Goal: Task Accomplishment & Management: Manage account settings

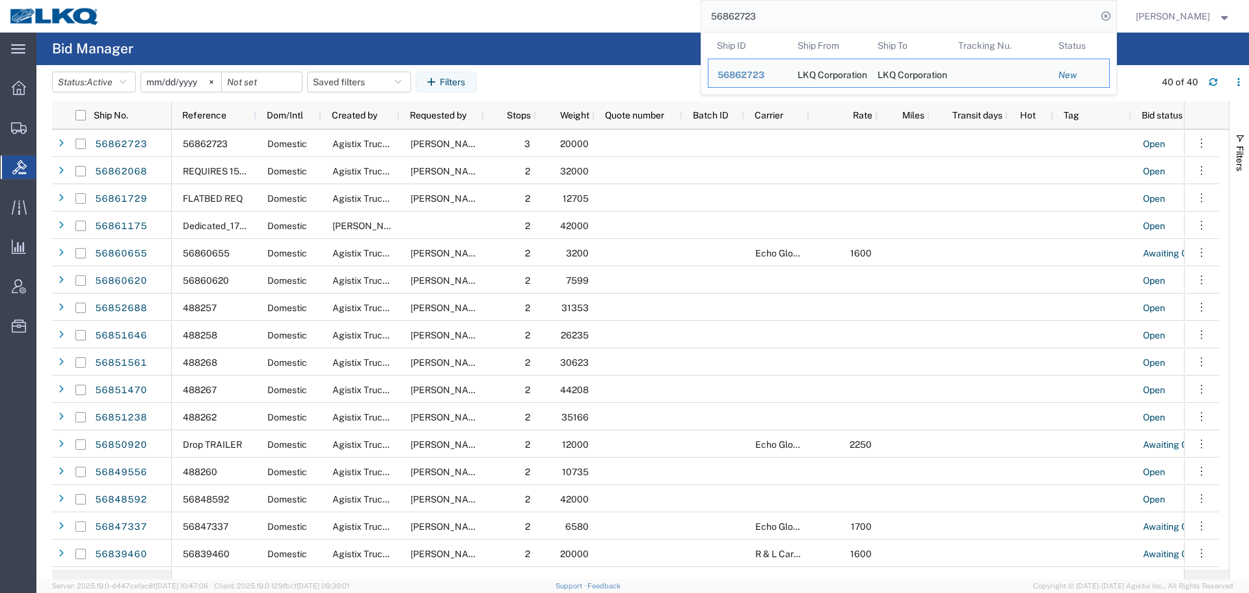
click at [890, 16] on input "56862723" at bounding box center [899, 16] width 396 height 31
paste input "453604"
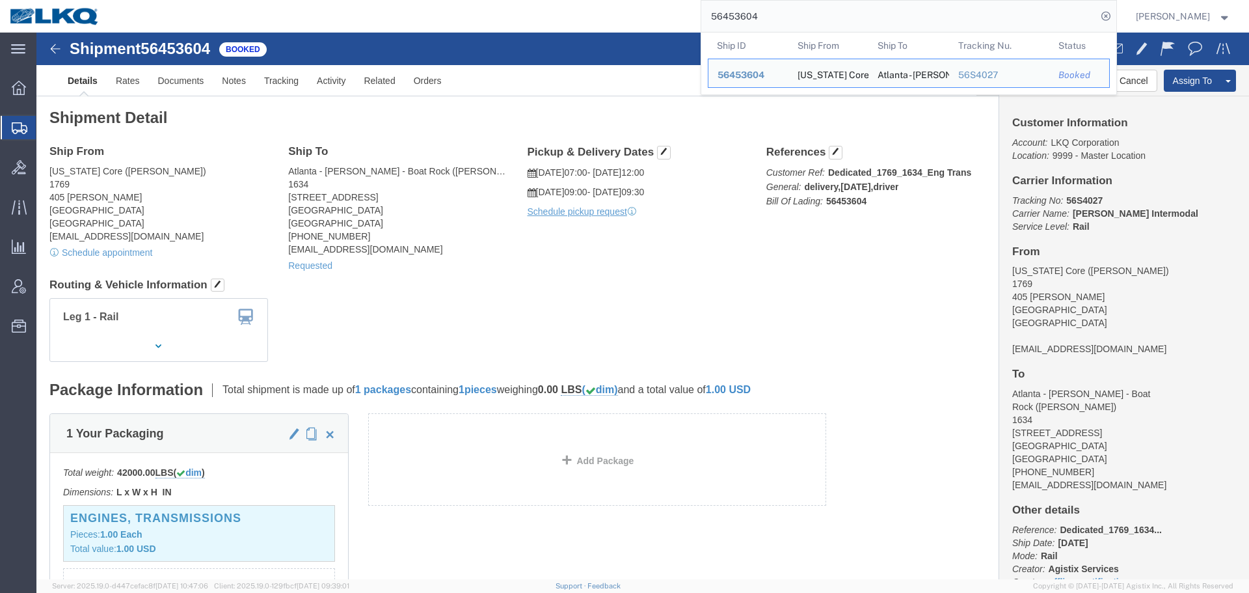
click div "Ship From California Core (Marc Metzger) 1769 405 S. WANAMAKER Ontario, CA 9176…"
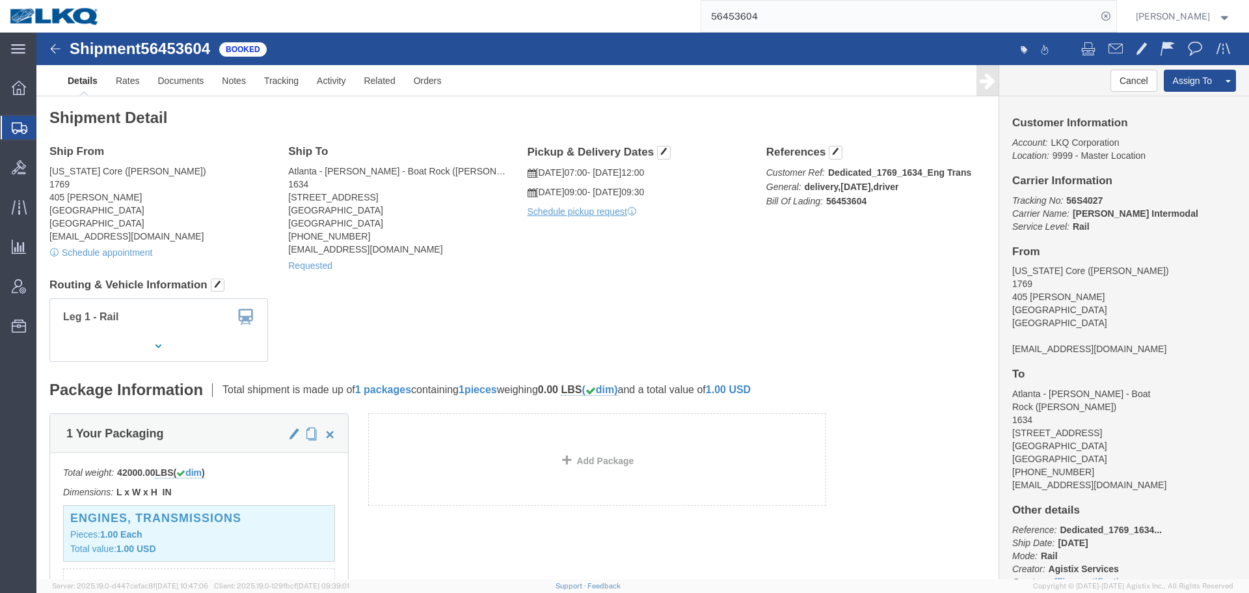
click div "Ship From California Core (Marc Metzger) 1769 405 S. WANAMAKER Ontario, CA 9176…"
click at [726, 25] on input "56453604" at bounding box center [899, 16] width 396 height 31
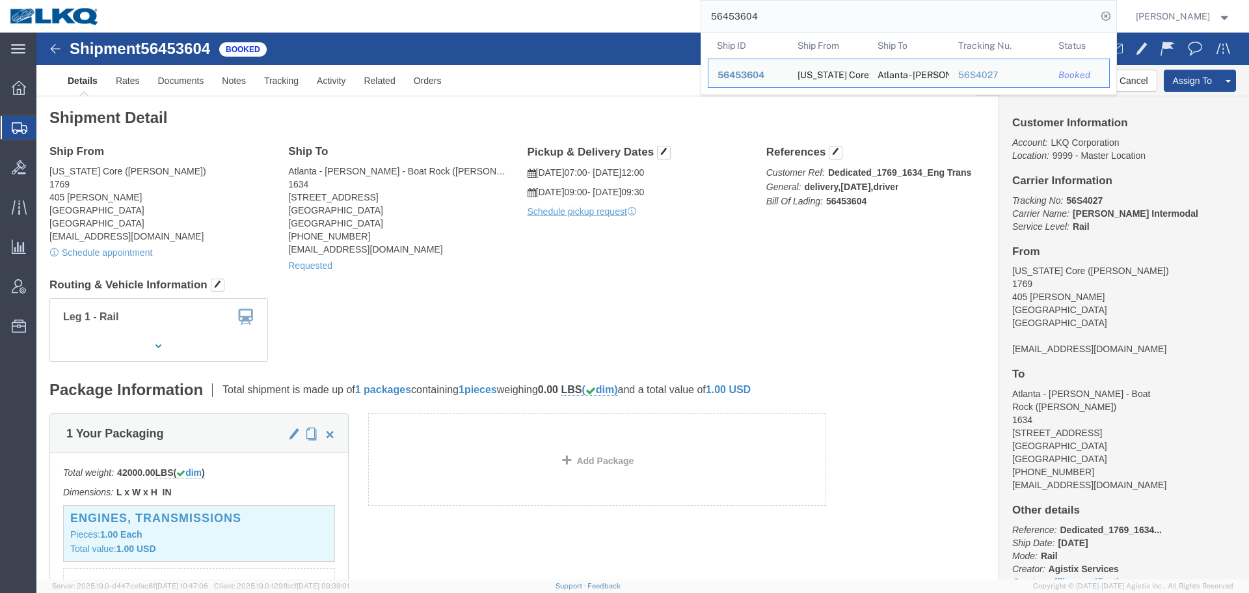
click at [726, 25] on input "56453604" at bounding box center [899, 16] width 396 height 31
paste input "95282"
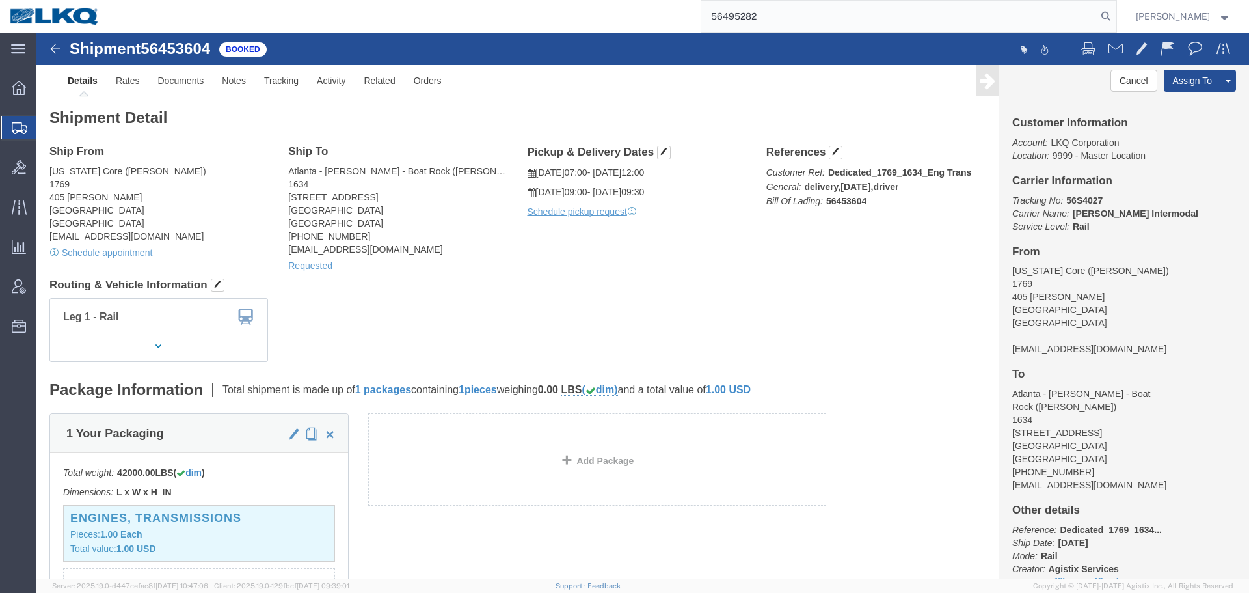
type input "56495282"
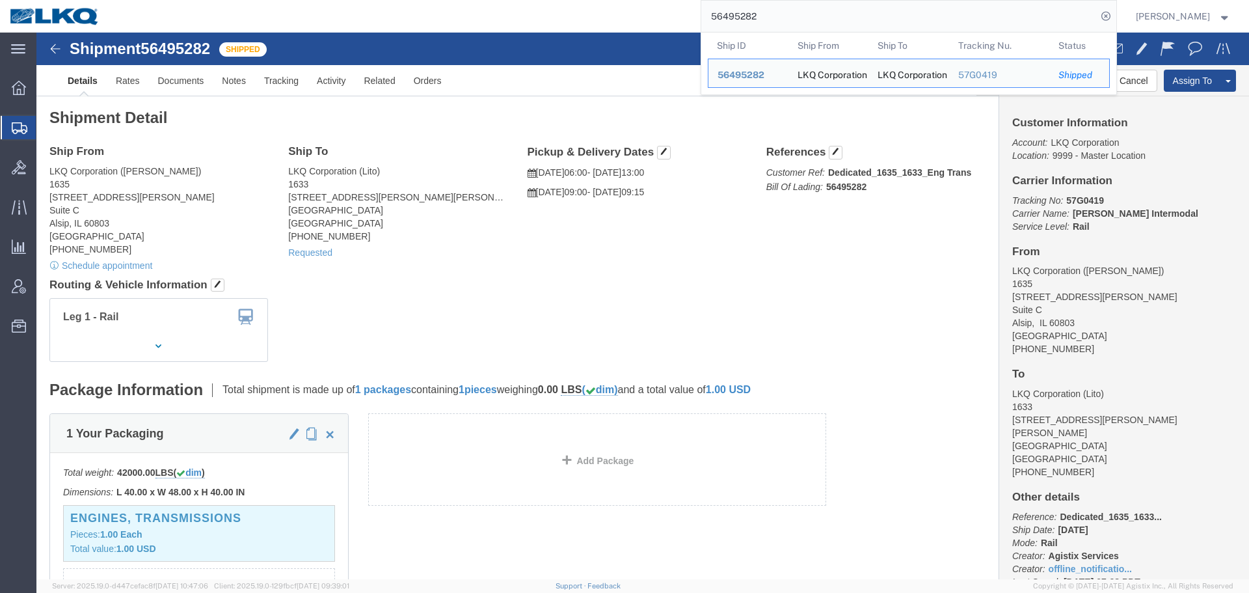
click h4 "Routing & Vehicle Information"
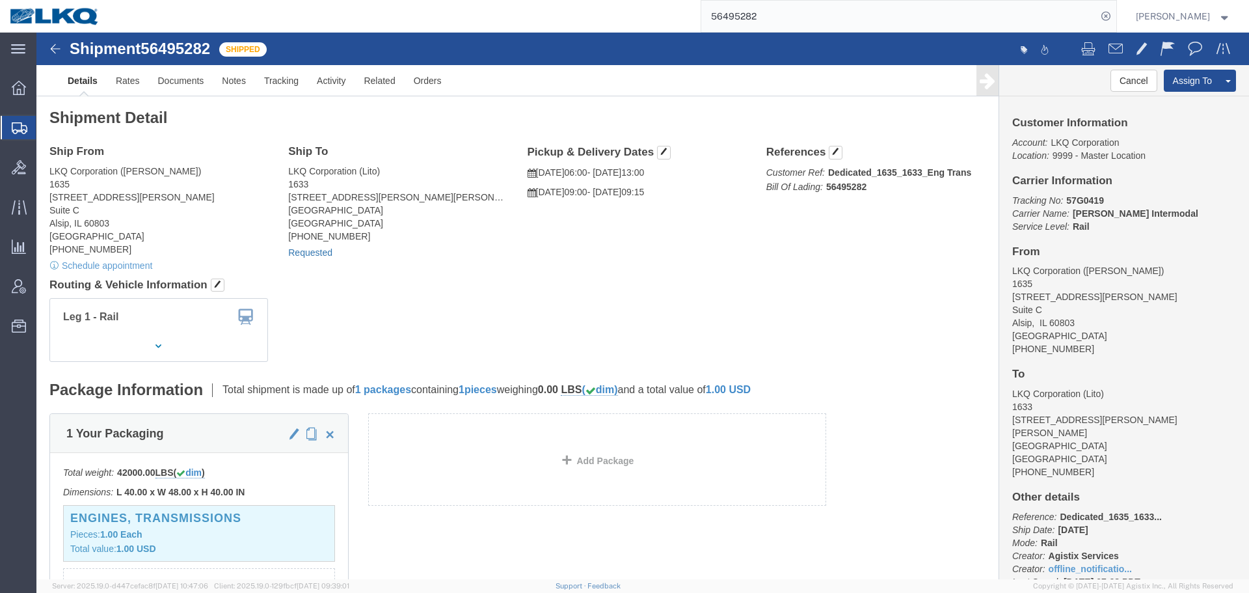
click link "Requested"
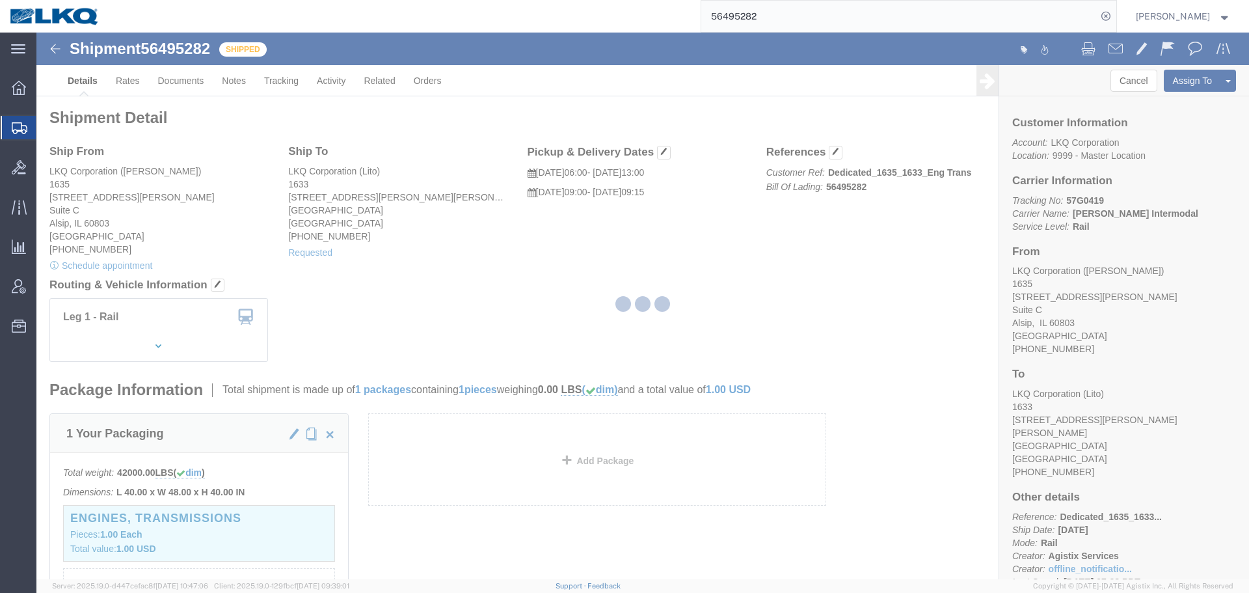
select select "1"
select select
select select "15"
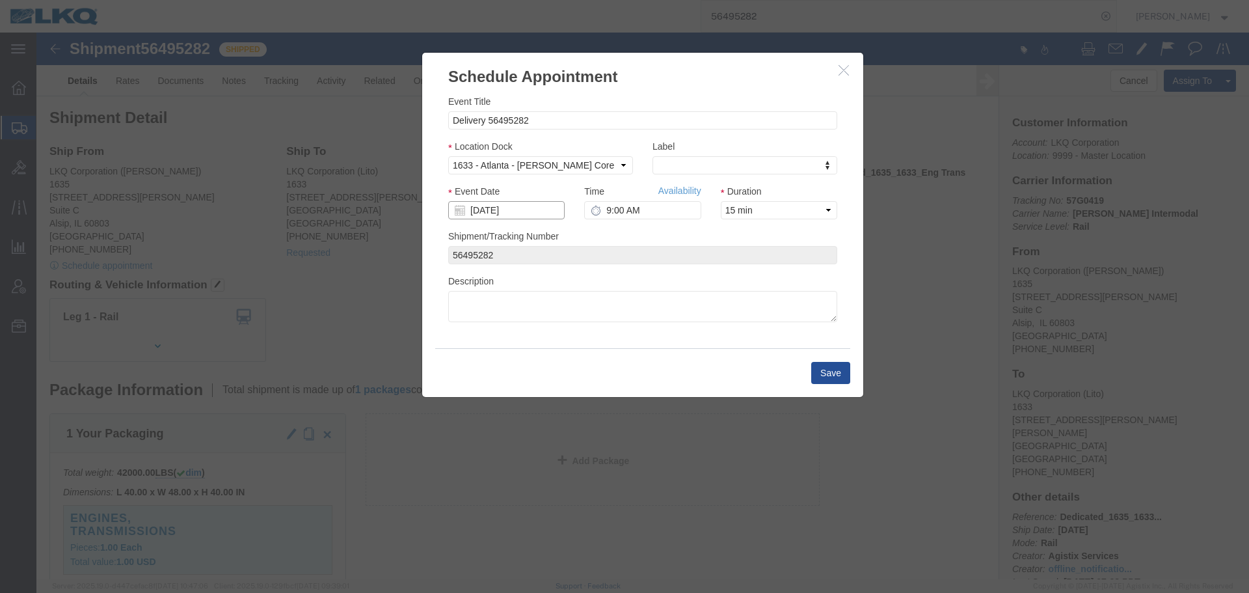
click input "09/22/2025"
click td "23"
type input "09/23/2025"
click input "9:00 AM"
type input "8:00 AM"
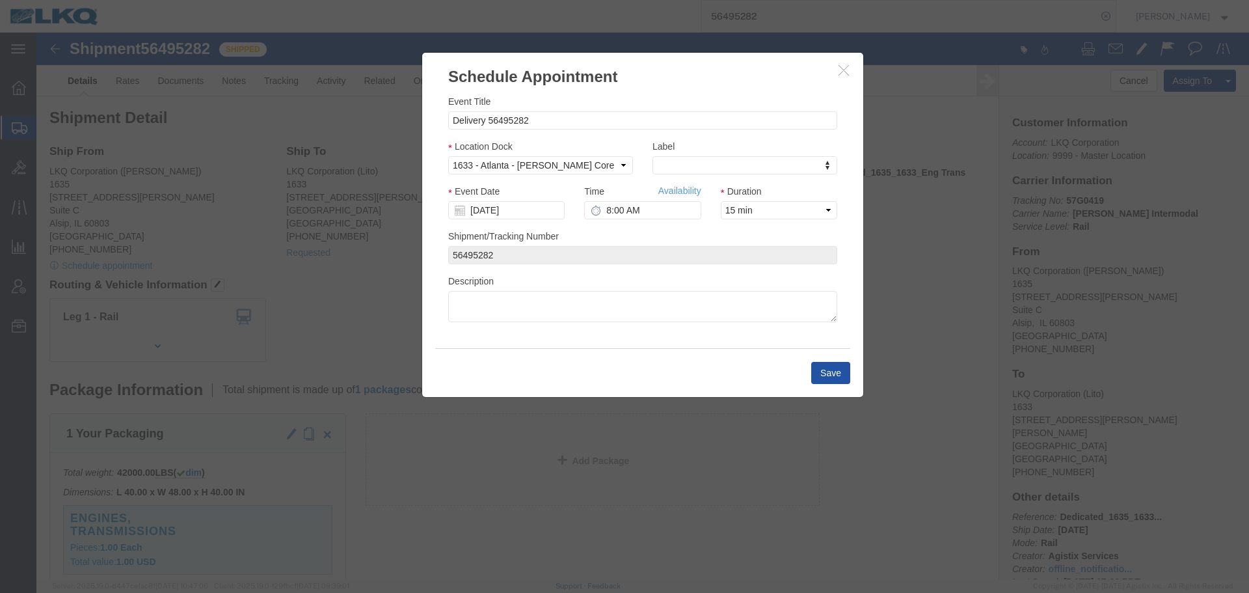
click button "Save"
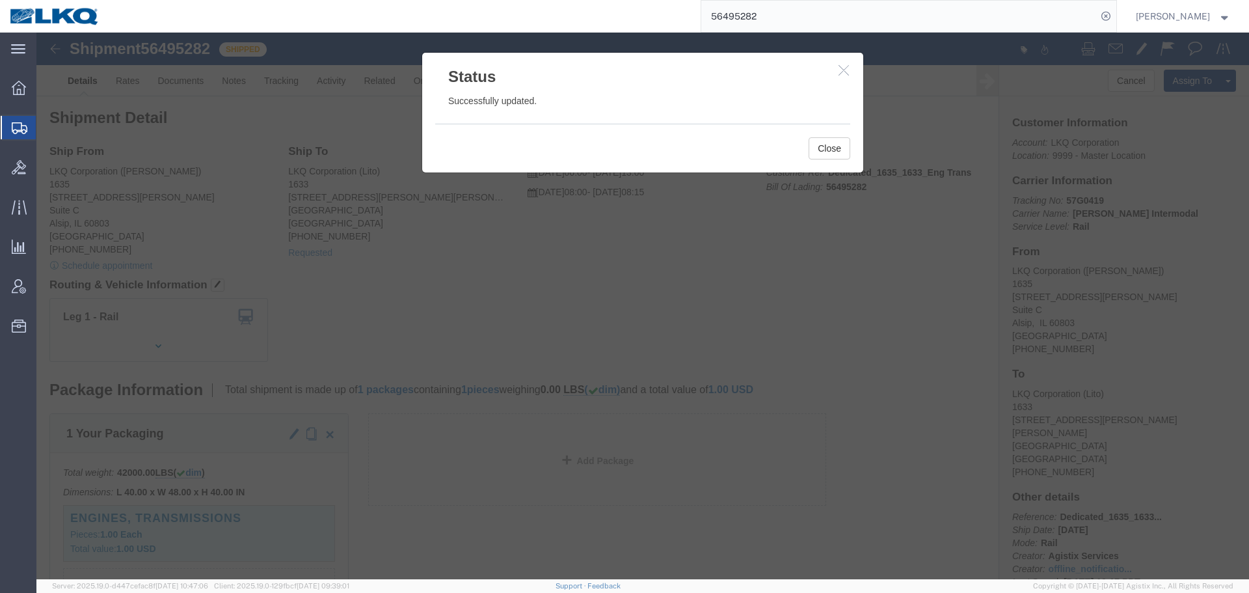
click button "button"
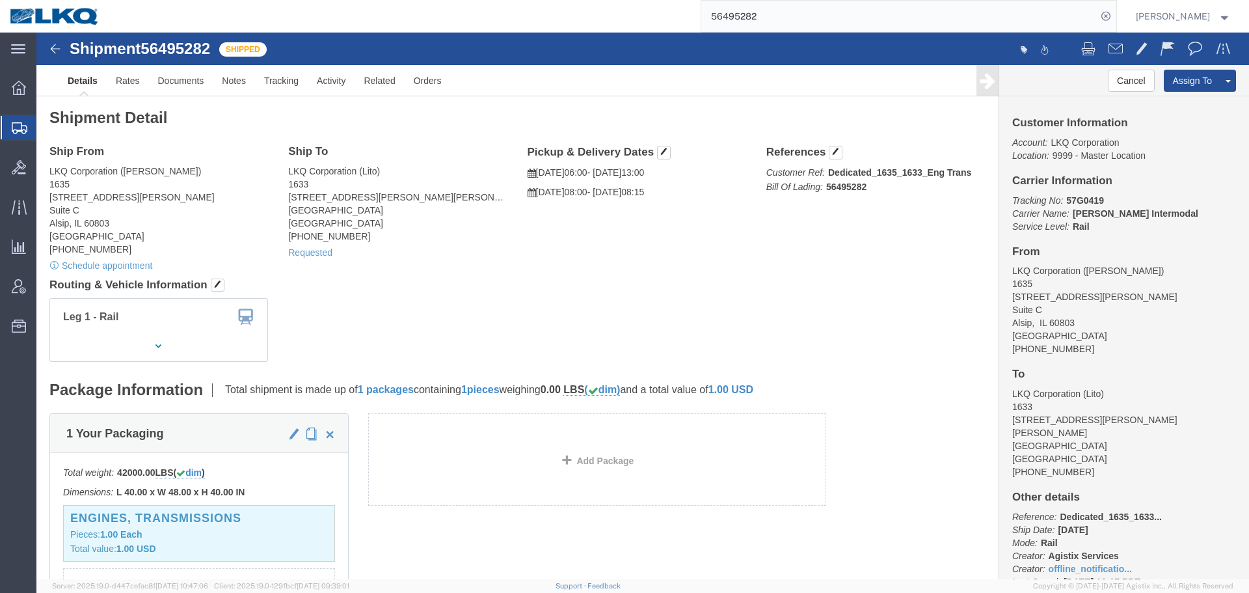
click at [783, 12] on input "56495282" at bounding box center [899, 16] width 396 height 31
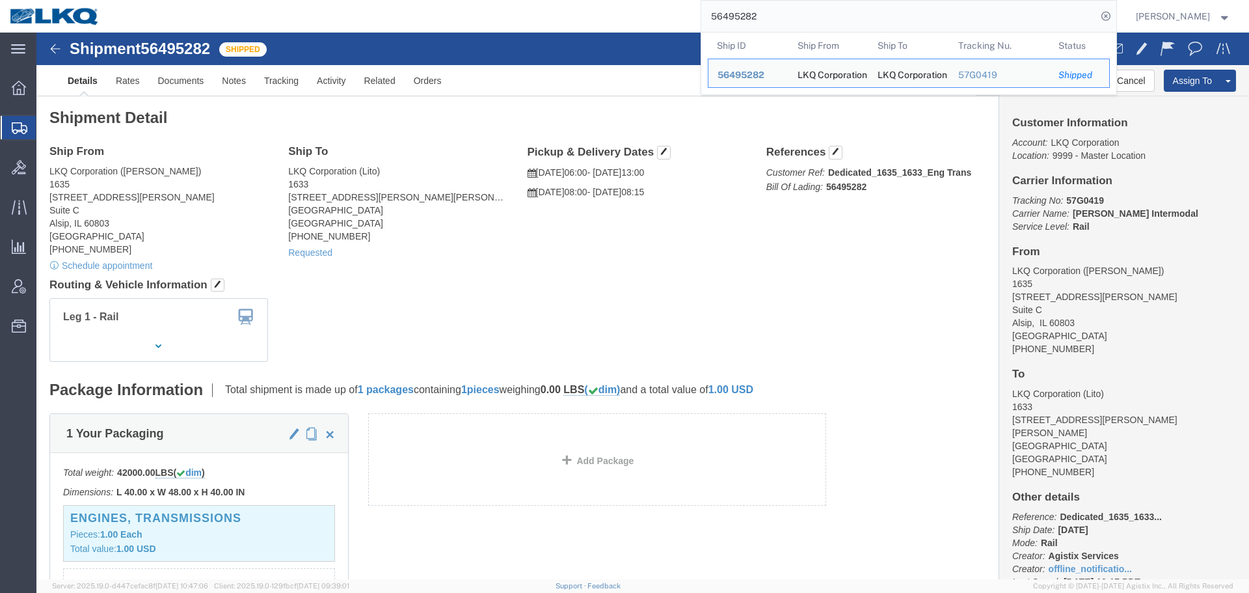
paste input "833634"
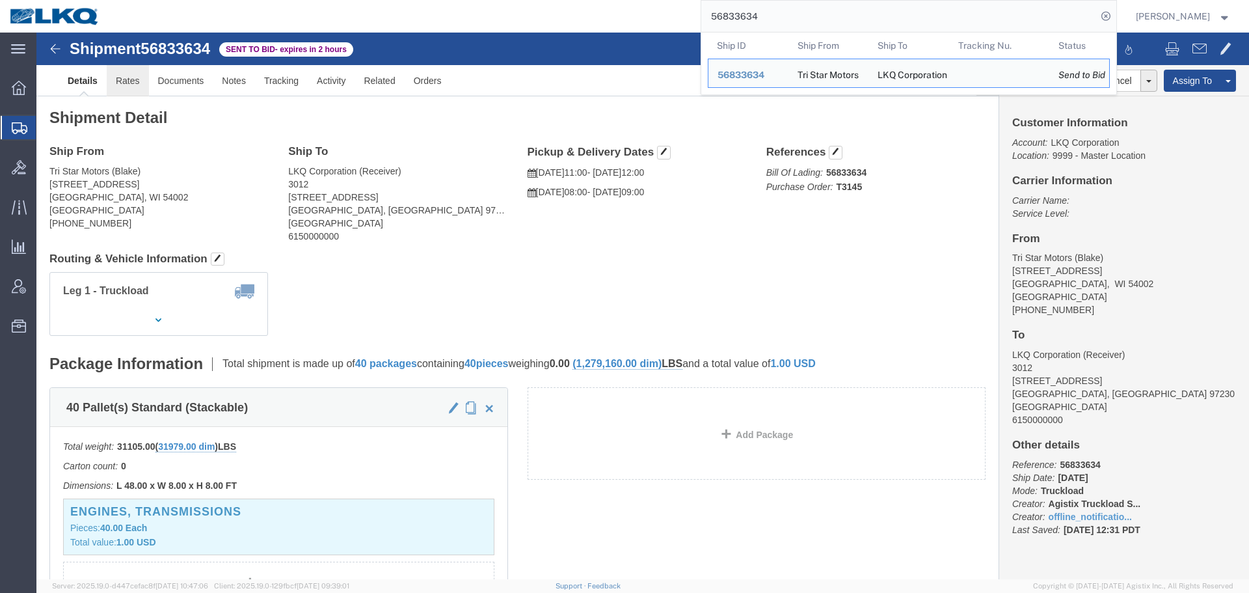
click link "Rates"
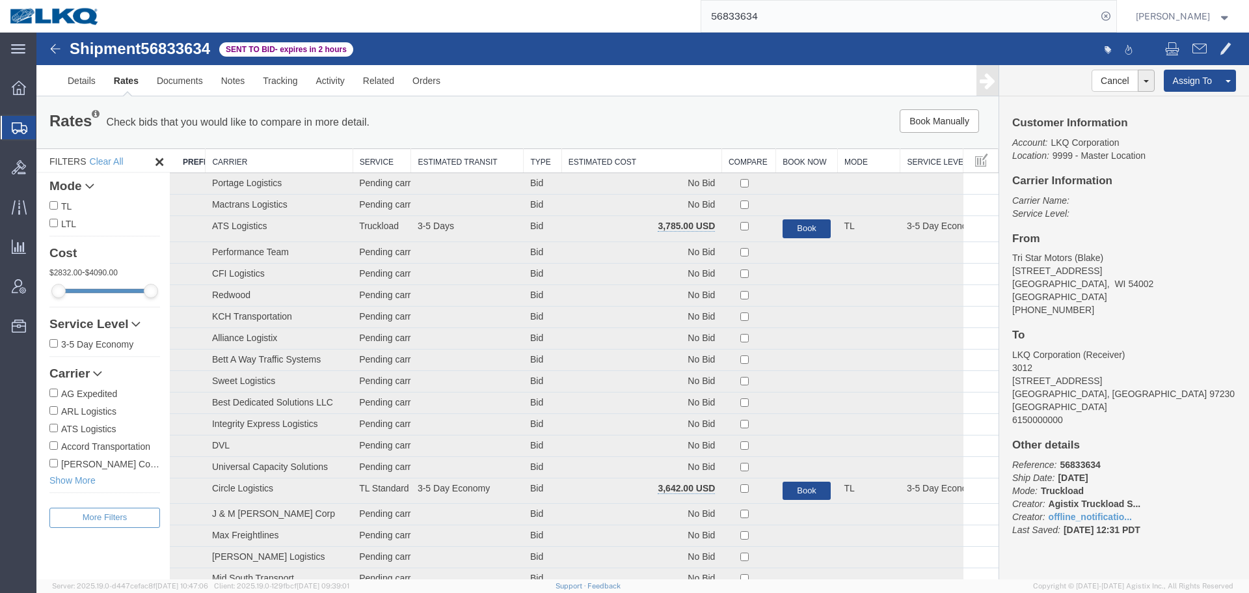
click at [646, 157] on th "Estimated Cost" at bounding box center [642, 161] width 160 height 24
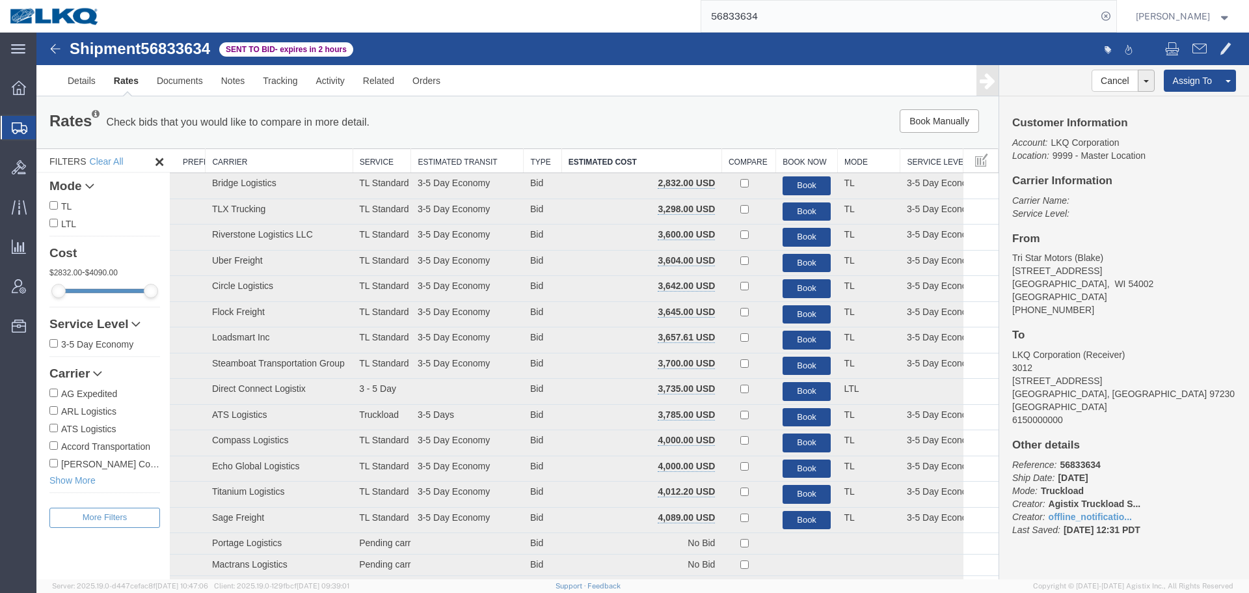
click at [571, 115] on div "Rates Check bids that you would like to compare in more detail. Compare Filter" at bounding box center [319, 122] width 558 height 26
click at [665, 97] on div "Rates Check bids that you would like to compare in more detail. Compare Filter …" at bounding box center [517, 122] width 962 height 52
click at [177, 82] on link "Documents" at bounding box center [180, 80] width 64 height 31
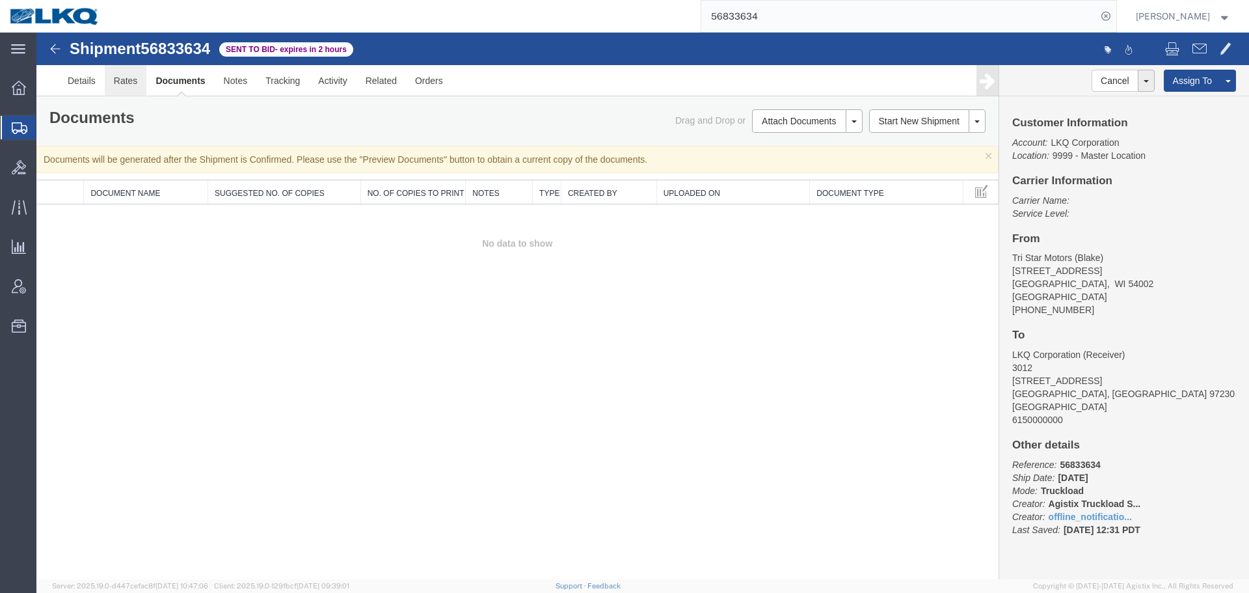
click at [123, 89] on link "Rates" at bounding box center [126, 80] width 42 height 31
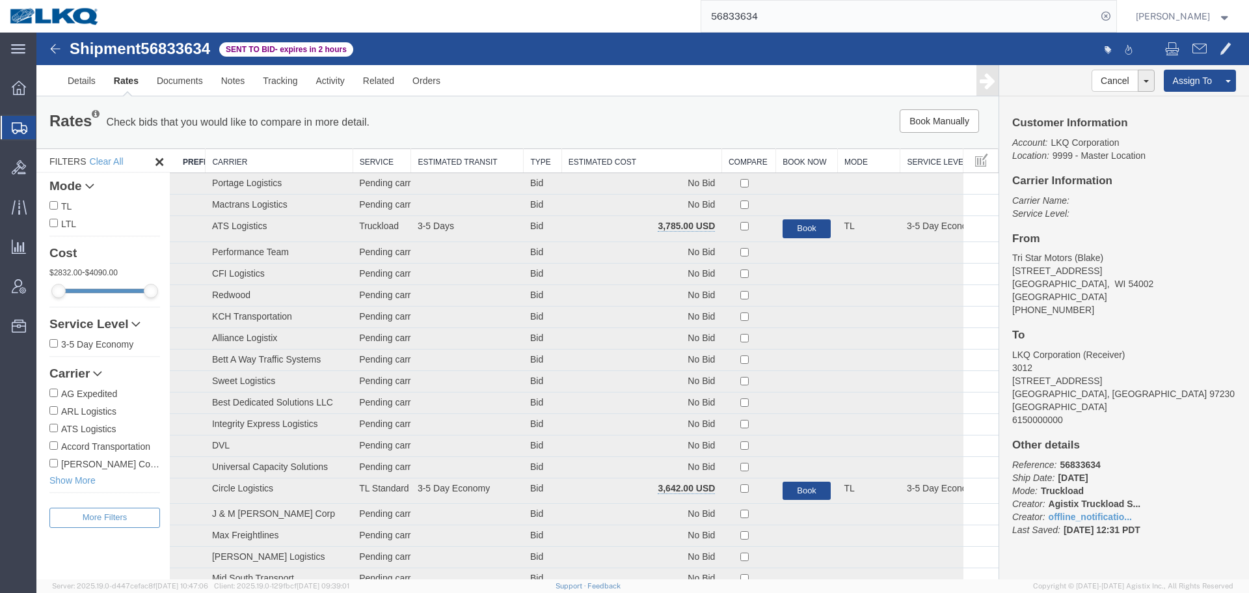
click at [596, 157] on th "Estimated Cost" at bounding box center [642, 161] width 160 height 24
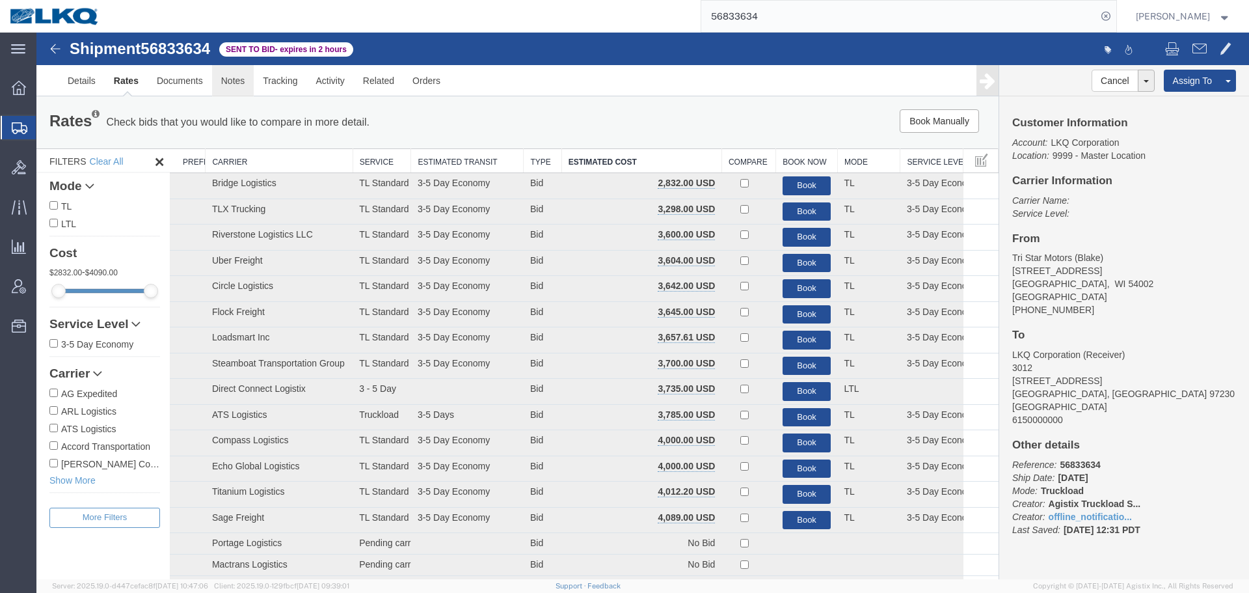
click at [249, 90] on link "Notes" at bounding box center [233, 80] width 42 height 31
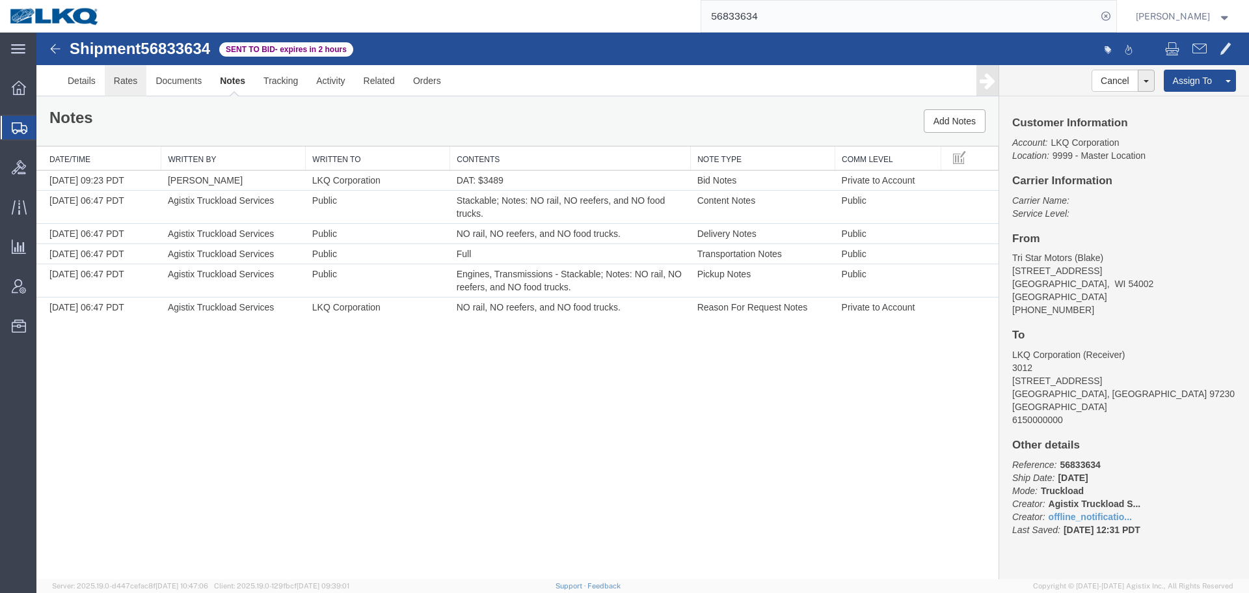
click at [125, 81] on link "Rates" at bounding box center [126, 80] width 42 height 31
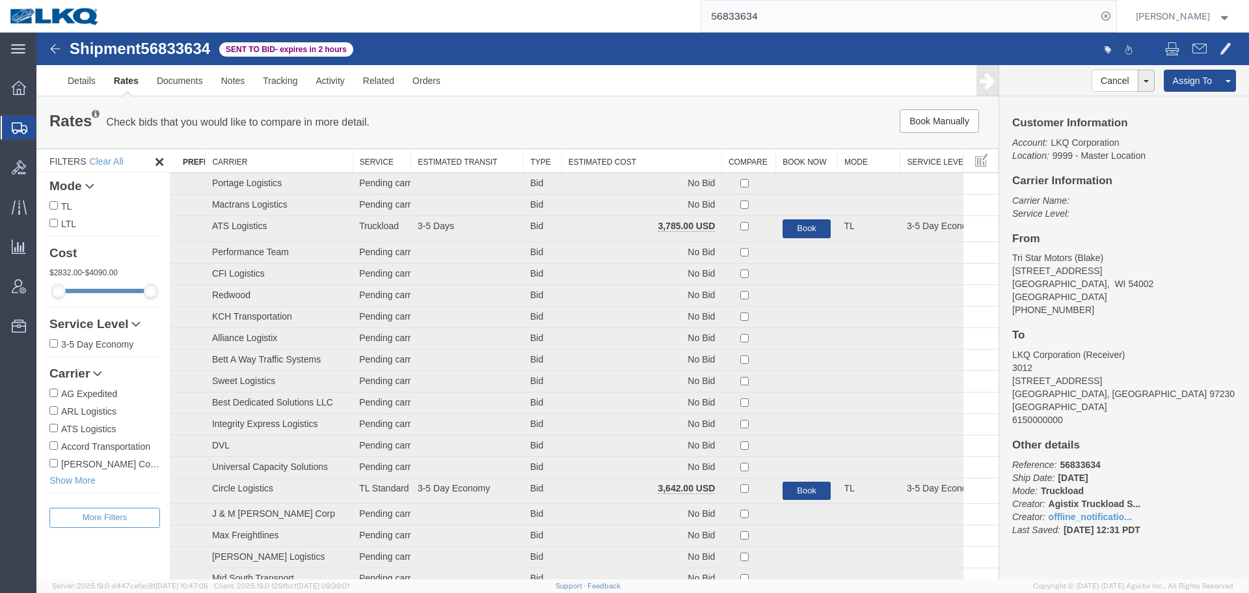
click at [618, 164] on th "Estimated Cost" at bounding box center [642, 161] width 160 height 24
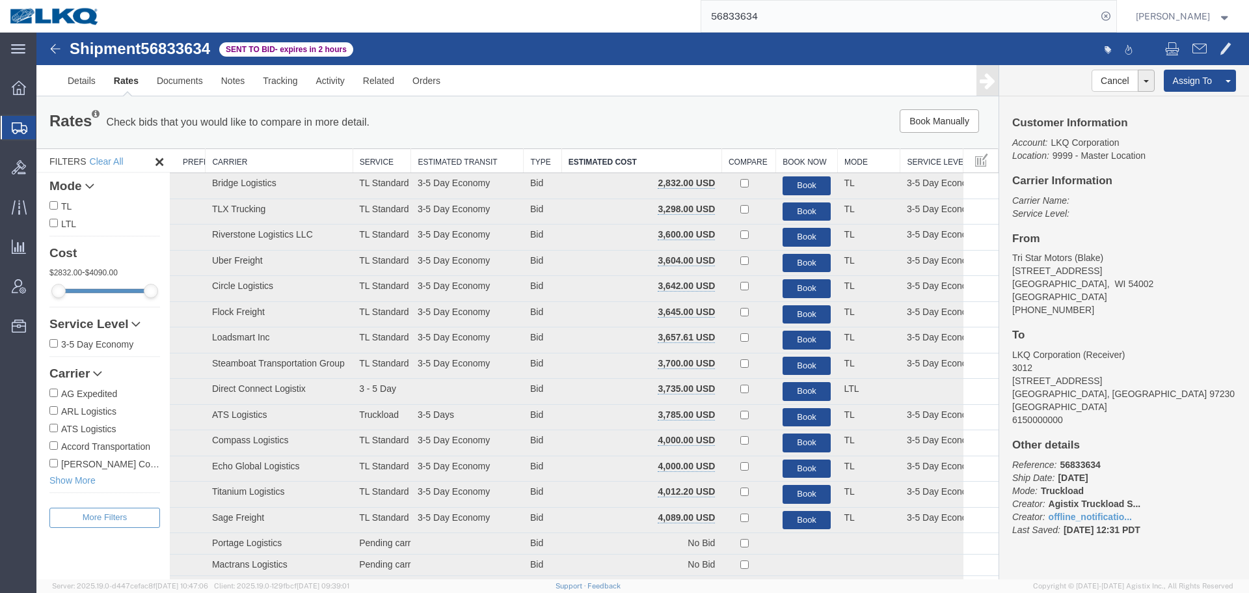
click at [646, 116] on div "Book Manually Pause Continue" at bounding box center [796, 120] width 398 height 23
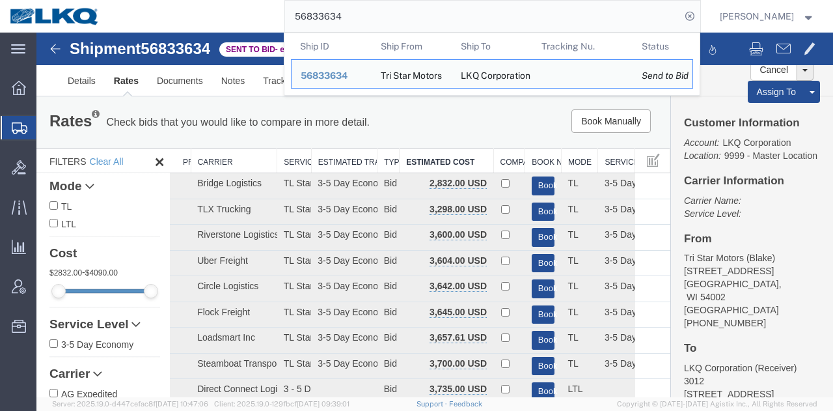
click at [593, 19] on input "56833634" at bounding box center [483, 16] width 396 height 31
paste input "19061"
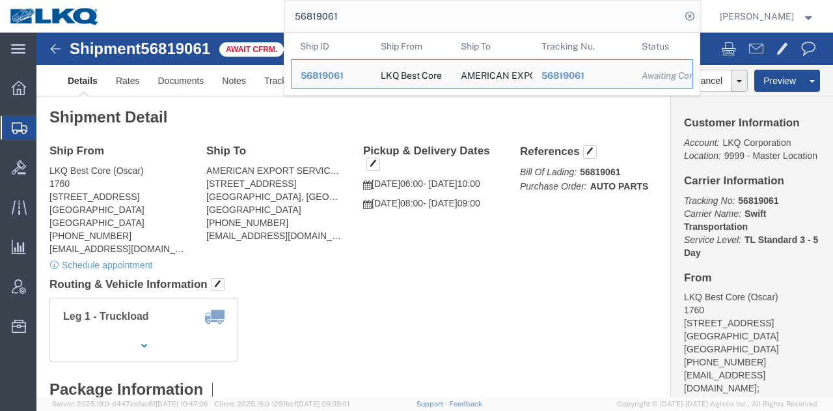
click h4 "Routing & Vehicle Information"
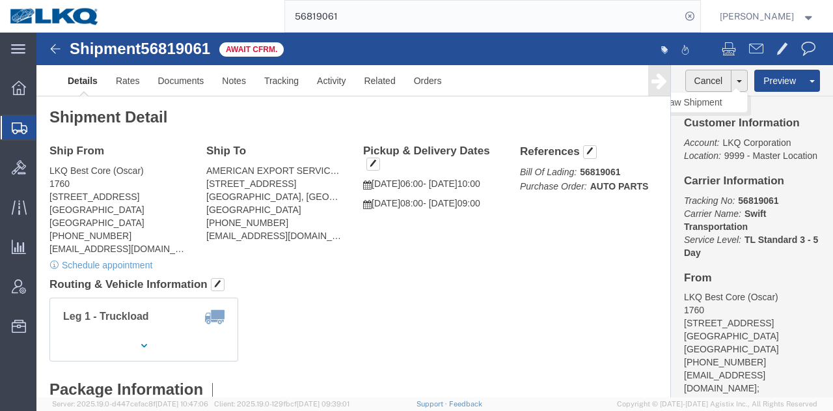
click button "Cancel"
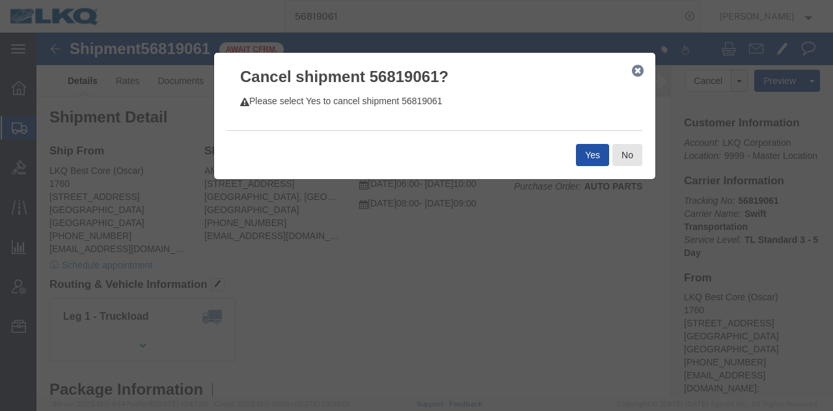
click button "Yes"
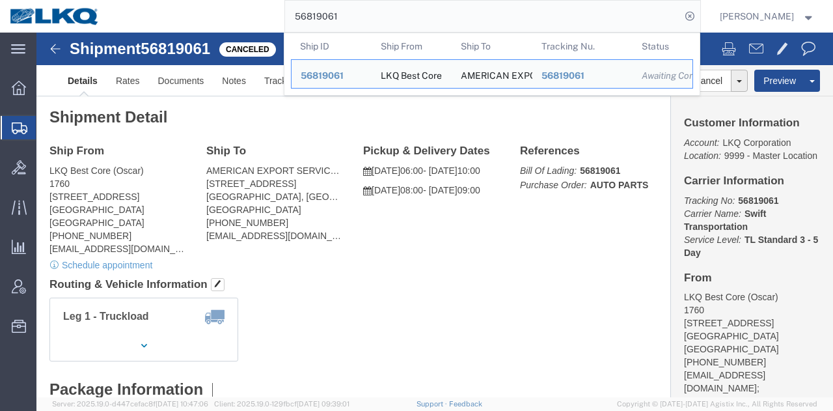
click at [508, 7] on input "56819061" at bounding box center [483, 16] width 396 height 31
paste input "453604"
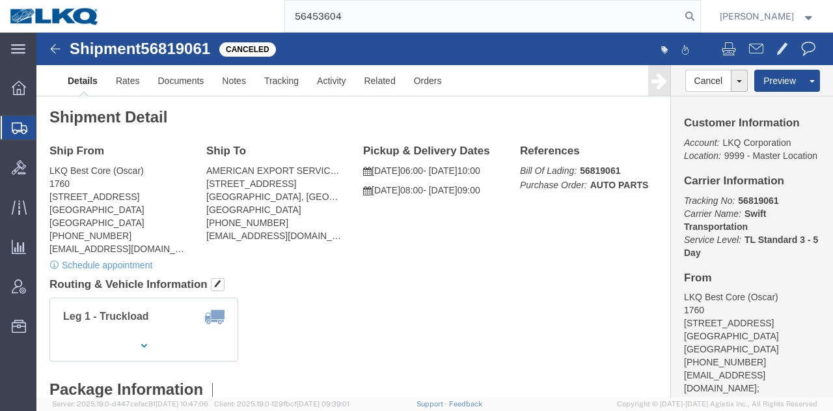
type input "56453604"
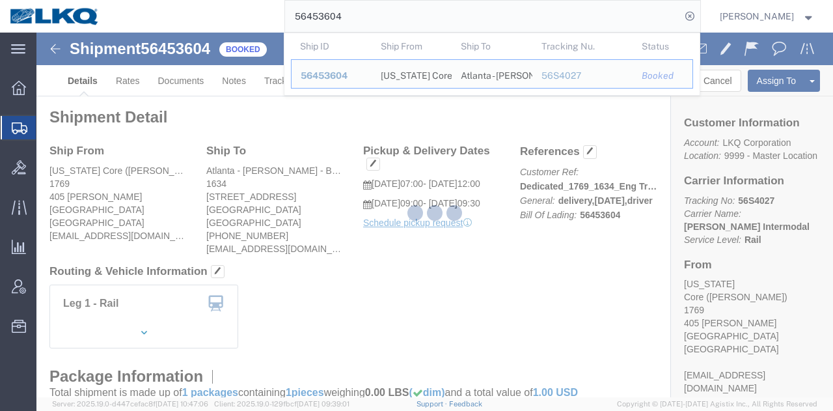
click div
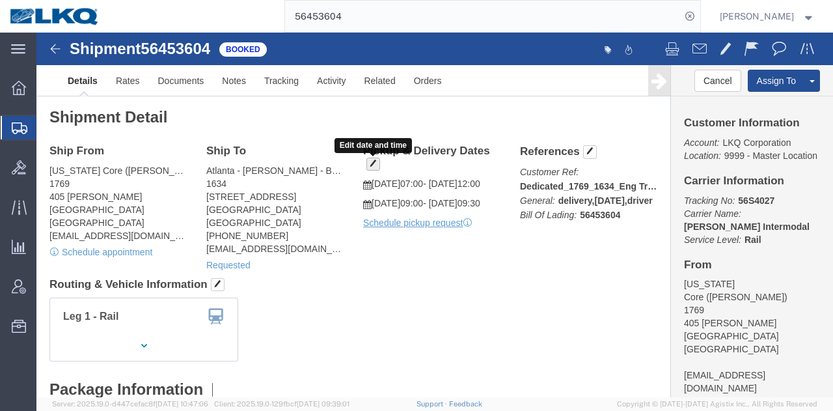
click button "button"
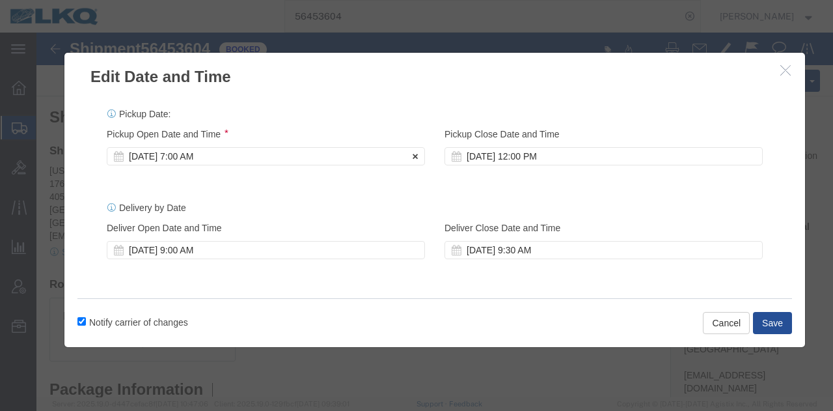
click div "Sep 15 2025 7:00 AM"
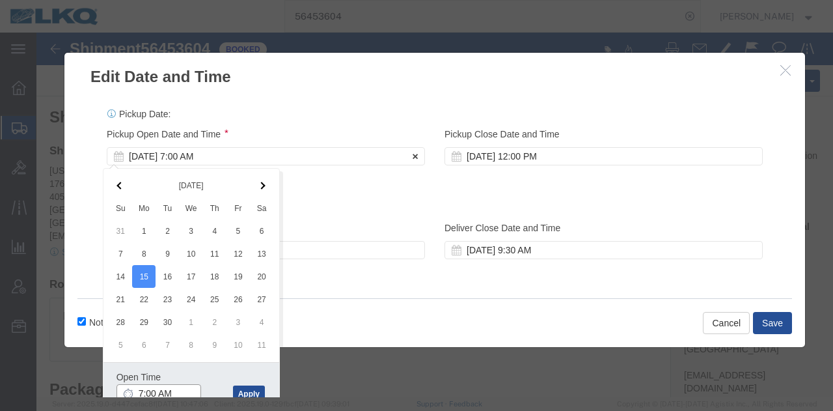
scroll to position [2, 0]
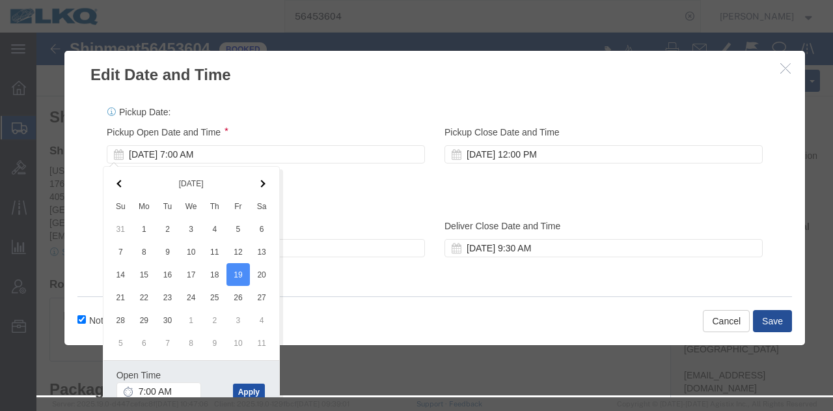
click button "Apply"
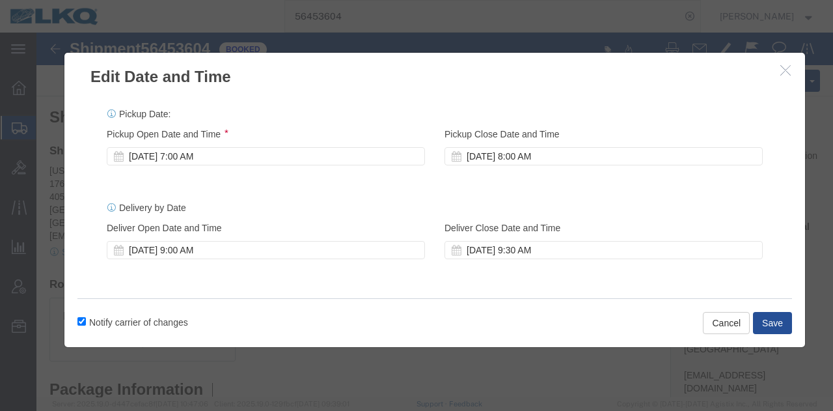
scroll to position [0, 0]
click button "Save"
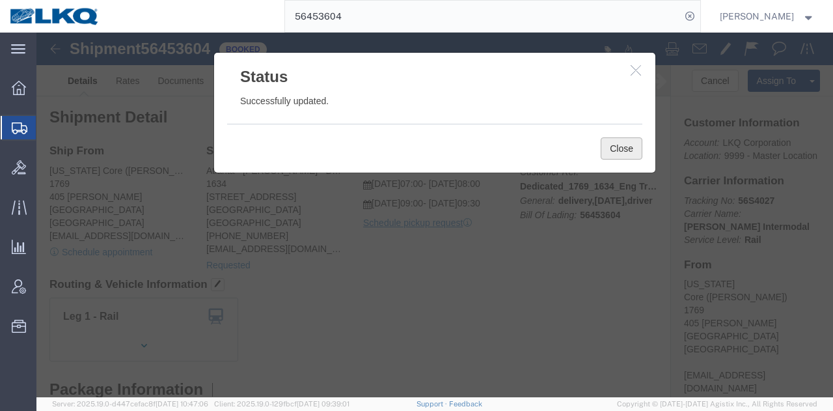
click button "Close"
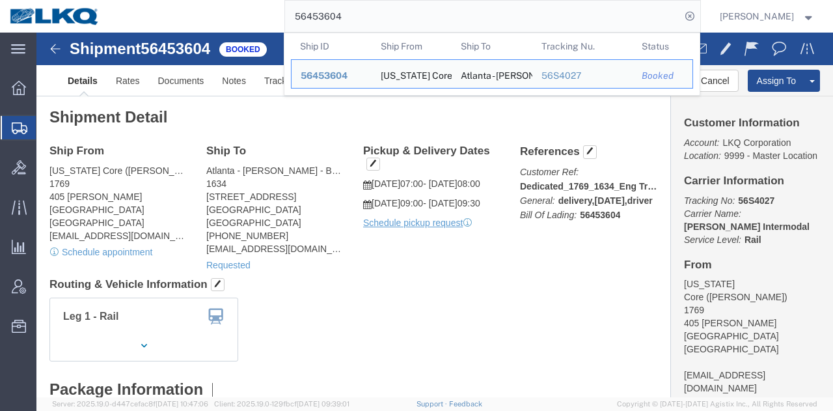
click at [481, 18] on input "56453604" at bounding box center [483, 16] width 396 height 31
paste input "83363"
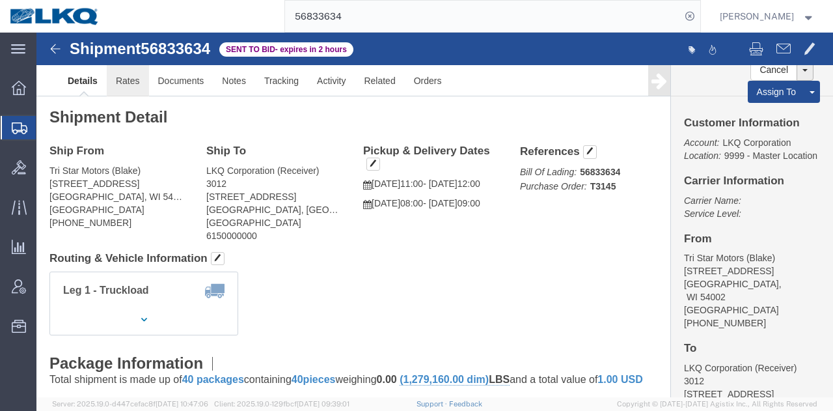
click link "Rates"
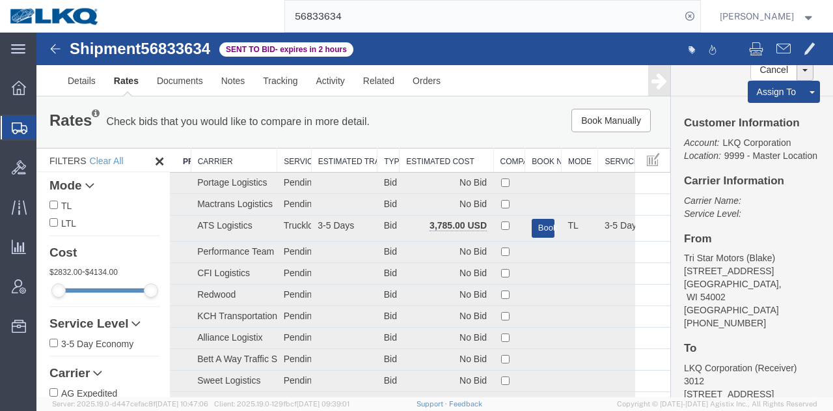
click at [423, 167] on th "Estimated Cost" at bounding box center [447, 160] width 94 height 24
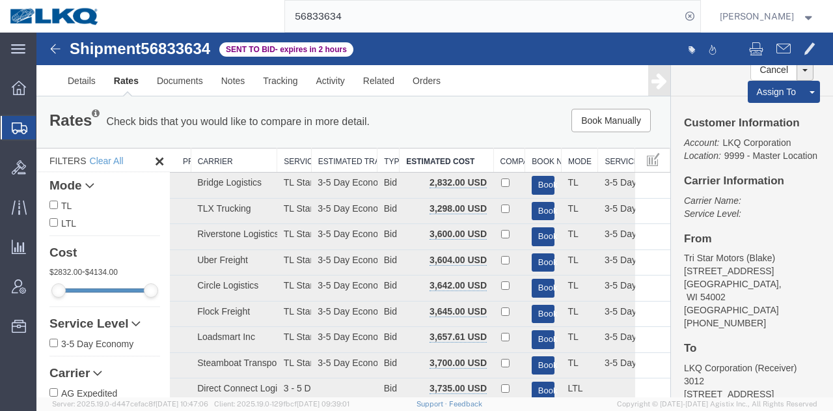
click at [474, 120] on div "Book Manually Pause Continue" at bounding box center [536, 120] width 262 height 23
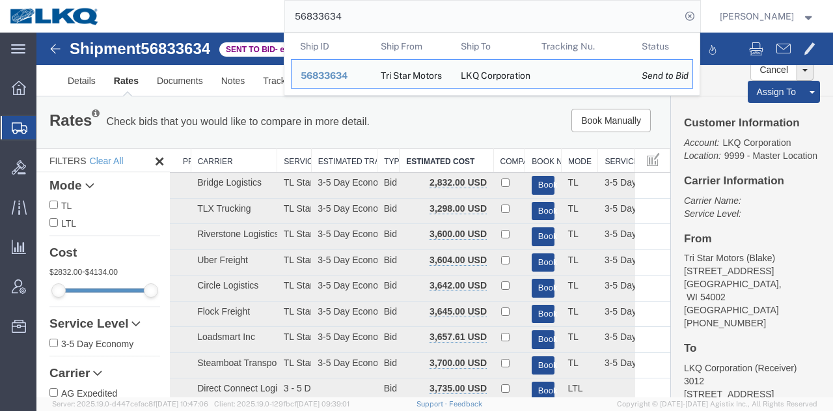
click at [493, 14] on input "56833634" at bounding box center [483, 16] width 396 height 31
paste input "65016"
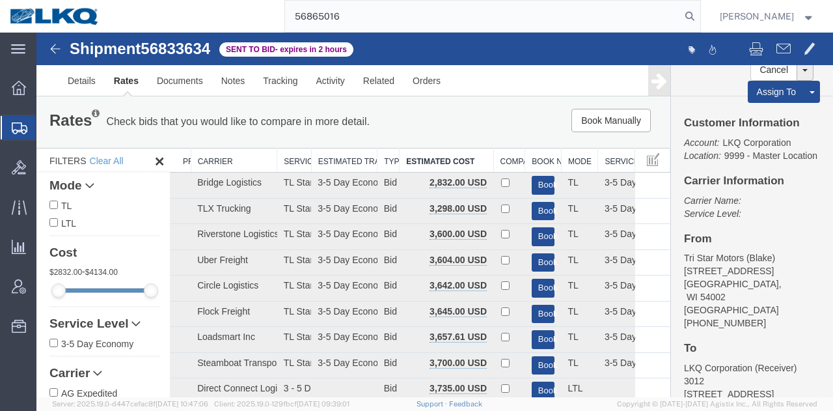
type input "56865016"
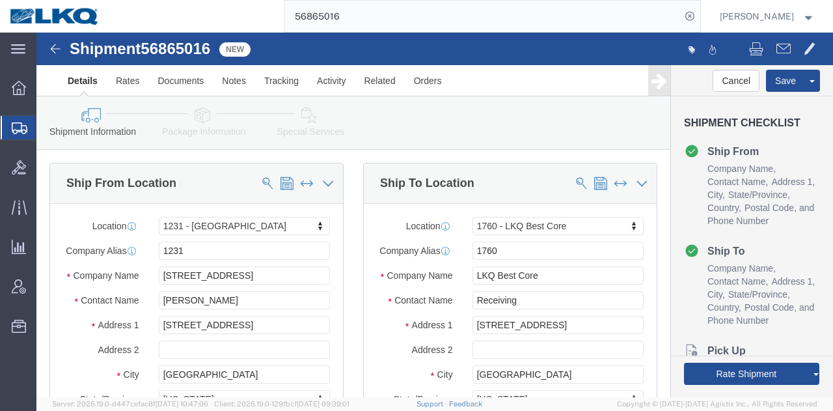
select select "27632"
select select "27634"
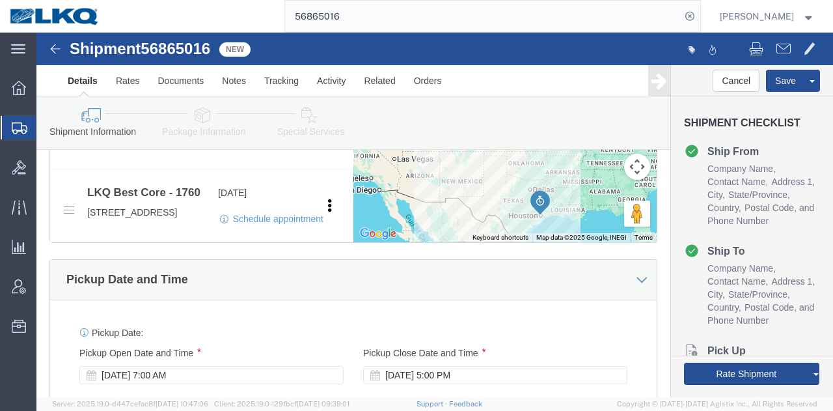
scroll to position [513, 0]
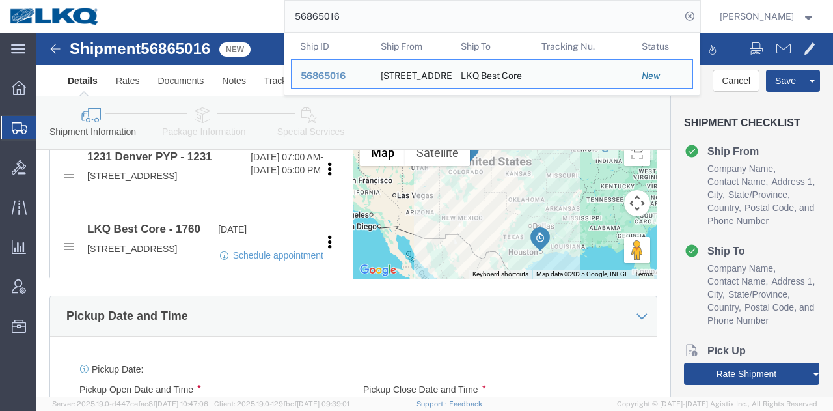
paste input "79485"
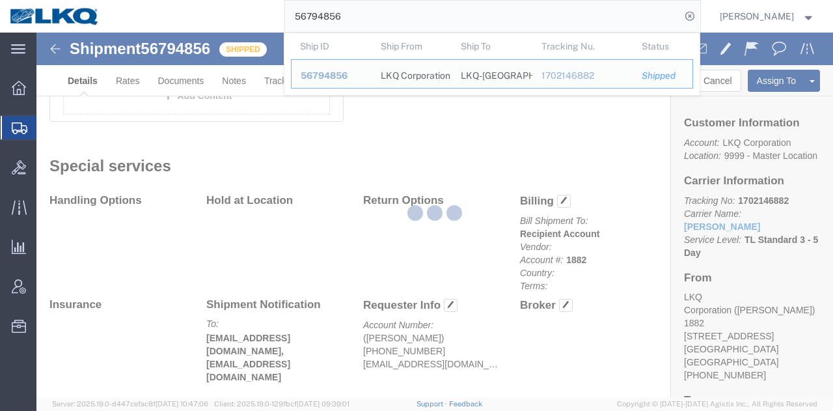
click at [825, 186] on div at bounding box center [434, 215] width 797 height 364
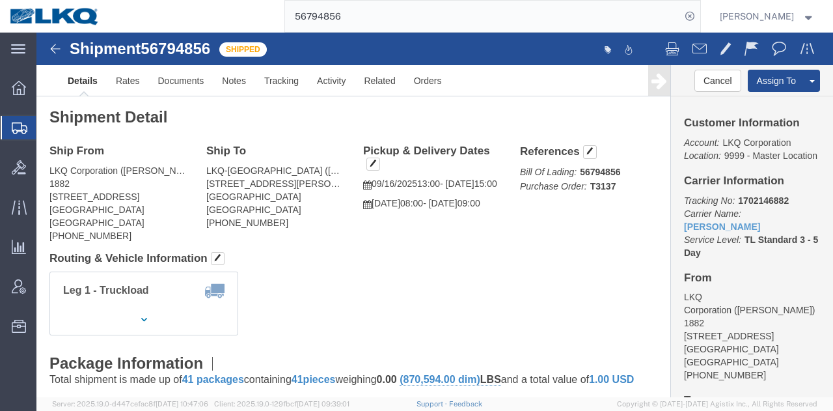
click div "Leg 1 - Truckload Vehicle 1: Standard Dry Van (53 Feet) Number of trucks: 1"
drag, startPoint x: 244, startPoint y: 139, endPoint x: 290, endPoint y: 141, distance: 45.6
click address "LKQ-Sacramento (Jose Romo) 3520 Carlin Dr Suite 100 West Sacramento, CA 95691 U…"
copy address "Jose Romo"
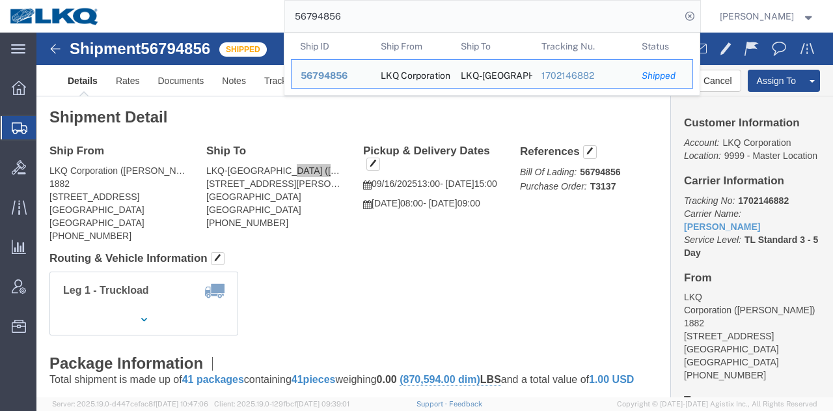
click at [440, 21] on input "56794856" at bounding box center [483, 16] width 396 height 31
paste input "search"
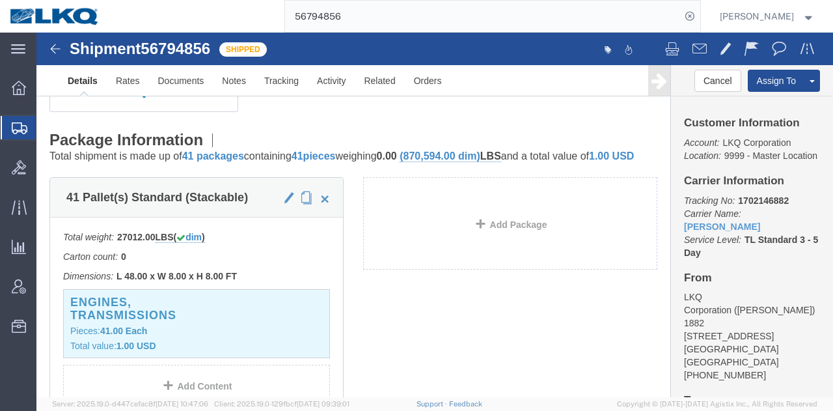
scroll to position [280, 0]
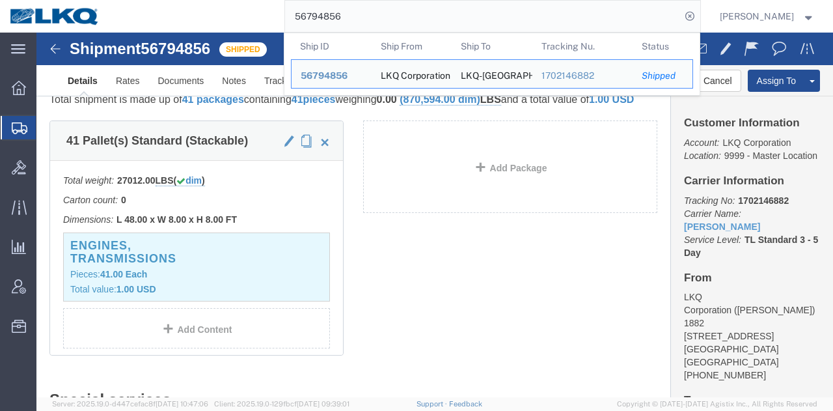
paste input "865281"
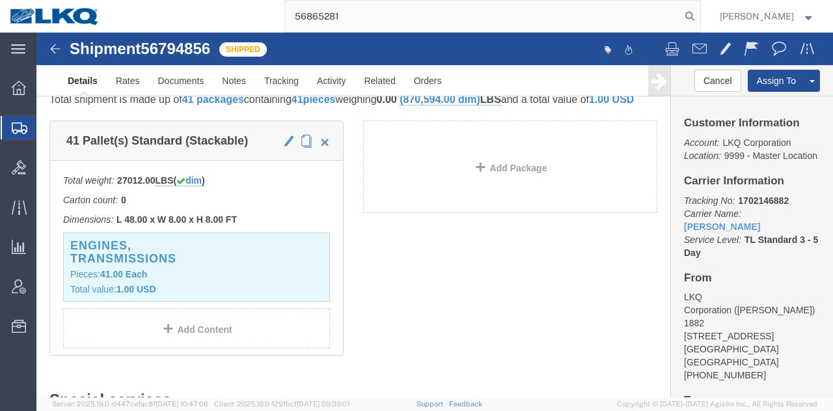
type input "56865281"
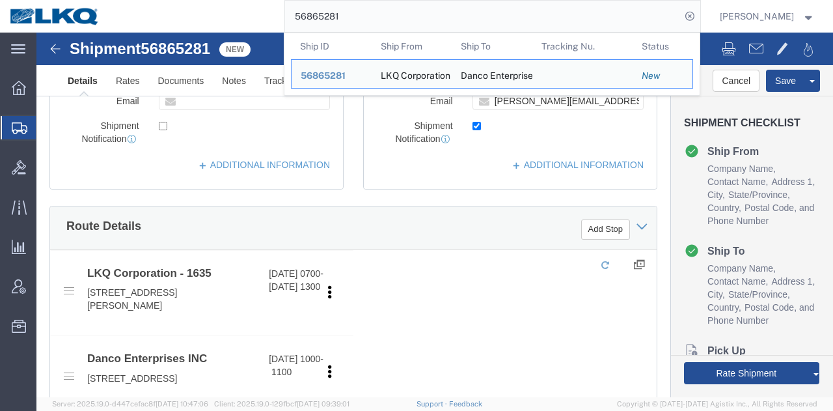
select select "27578"
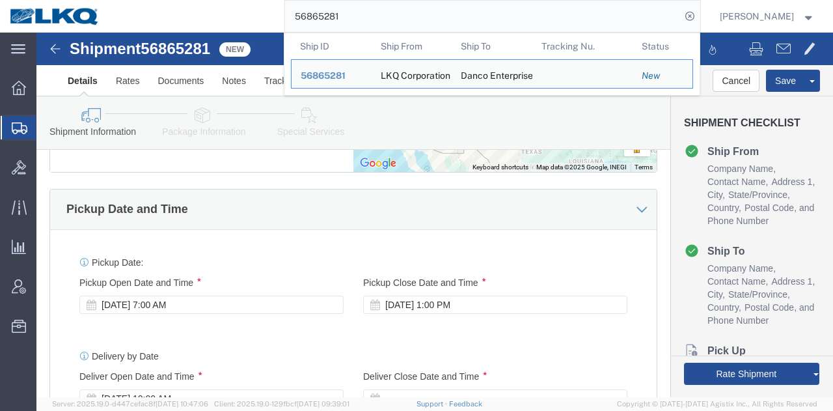
scroll to position [724, 0]
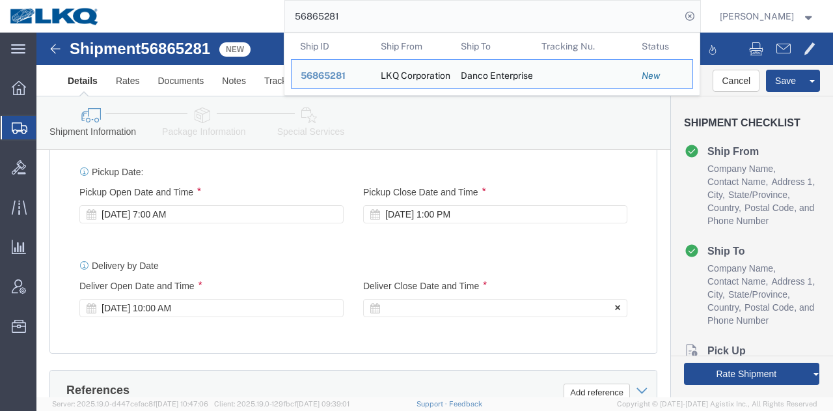
click div
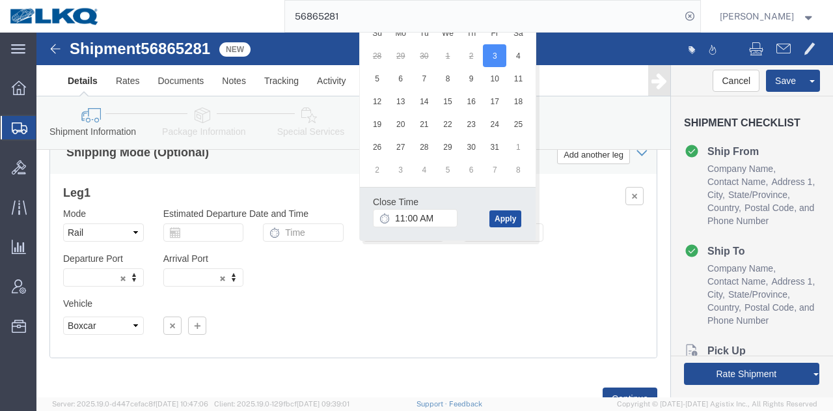
click button "Apply"
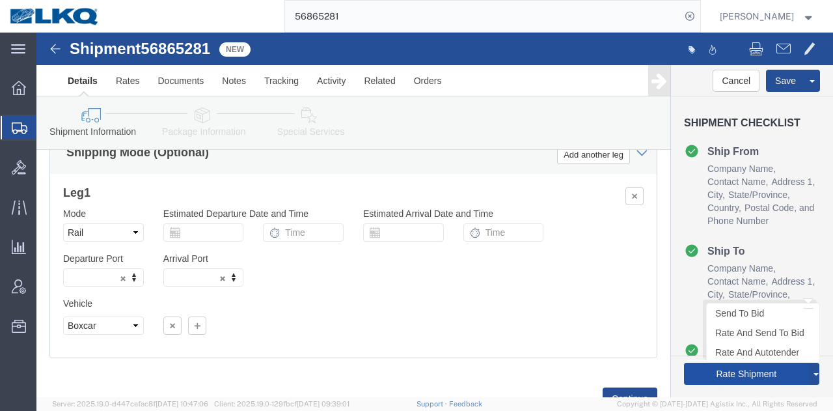
click button "Rate Shipment"
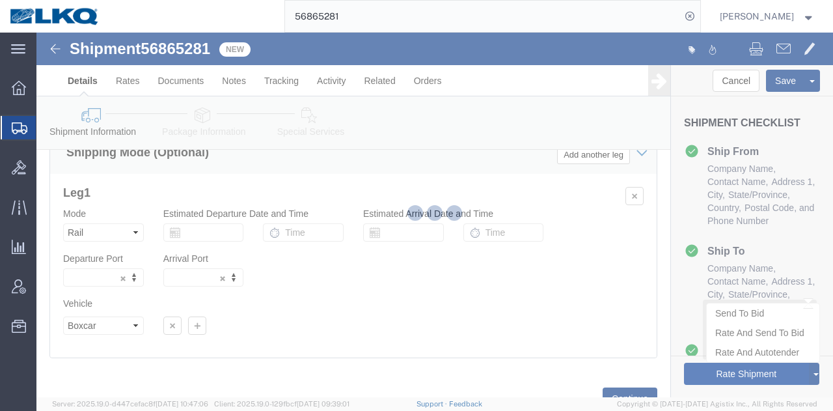
type button "Rate Shipment"
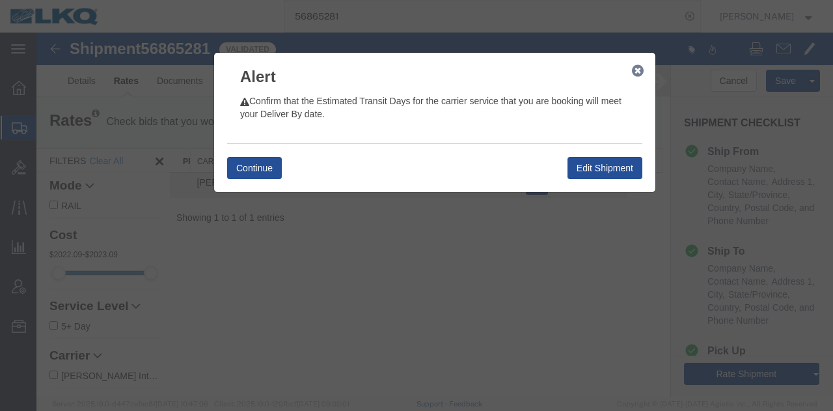
click at [636, 70] on icon "button" at bounding box center [638, 71] width 12 height 10
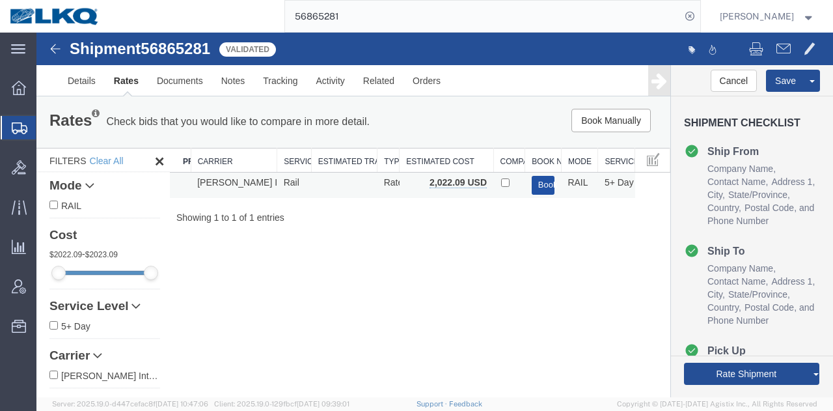
click at [534, 187] on button "Book" at bounding box center [543, 185] width 23 height 19
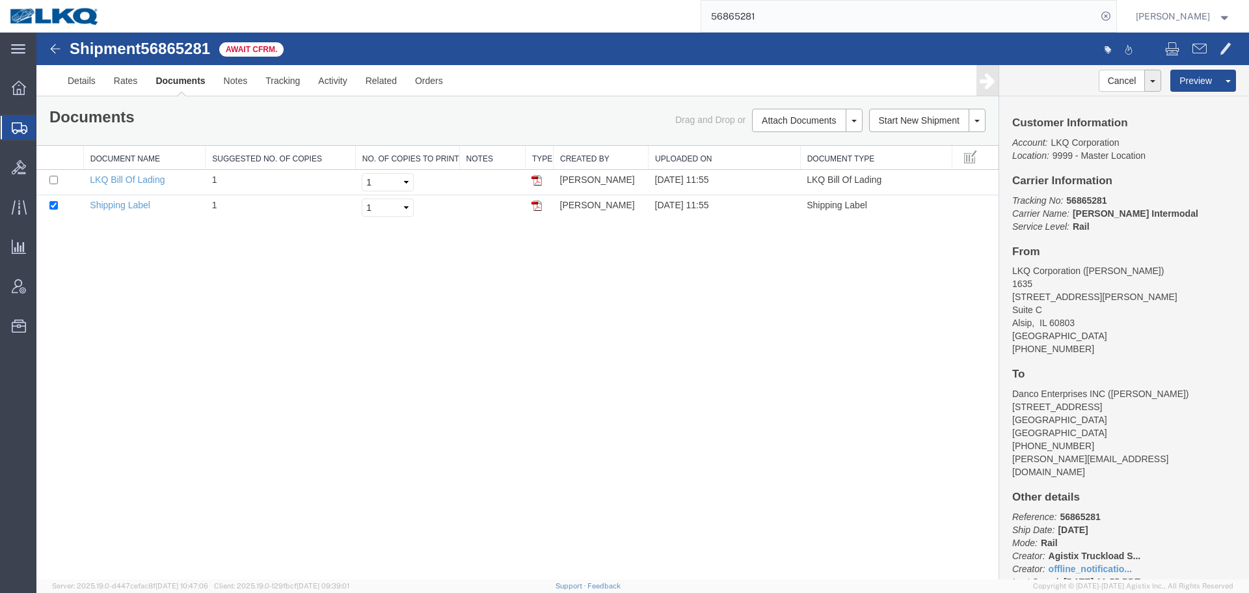
click at [724, 368] on div "Shipment 56865281 2 of 2 Await Cfrm. Details Rates Documents Notes Tracking Act…" at bounding box center [642, 306] width 1213 height 547
click at [742, 384] on div "Shipment 56865281 2 of 2 Await Cfrm. Details Rates Documents Notes Tracking Act…" at bounding box center [642, 306] width 1213 height 547
click at [793, 25] on input "56865281" at bounding box center [899, 16] width 396 height 31
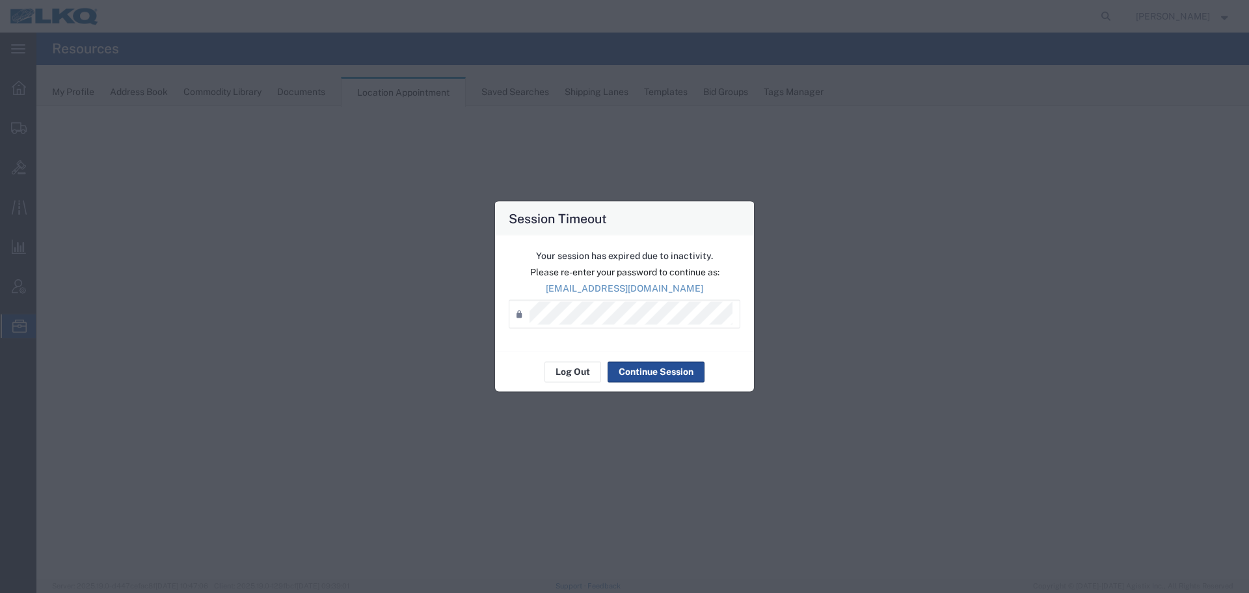
select select "27634"
select select "agendaWeek"
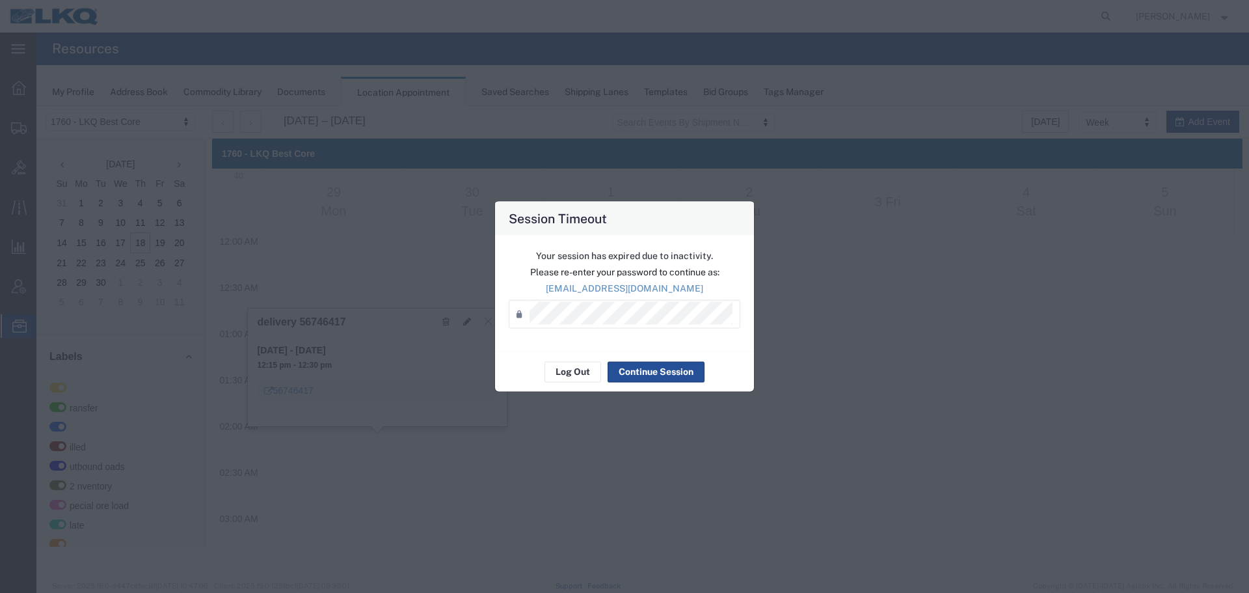
scroll to position [934, 0]
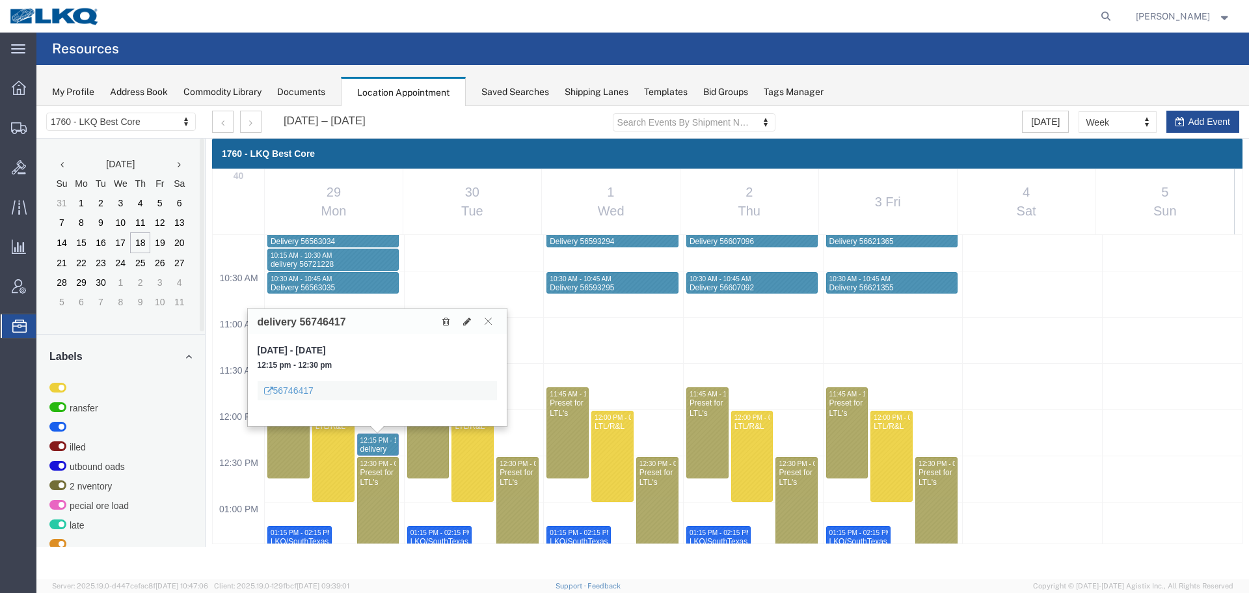
drag, startPoint x: 487, startPoint y: 320, endPoint x: 471, endPoint y: 295, distance: 29.2
click at [487, 320] on icon at bounding box center [488, 321] width 7 height 8
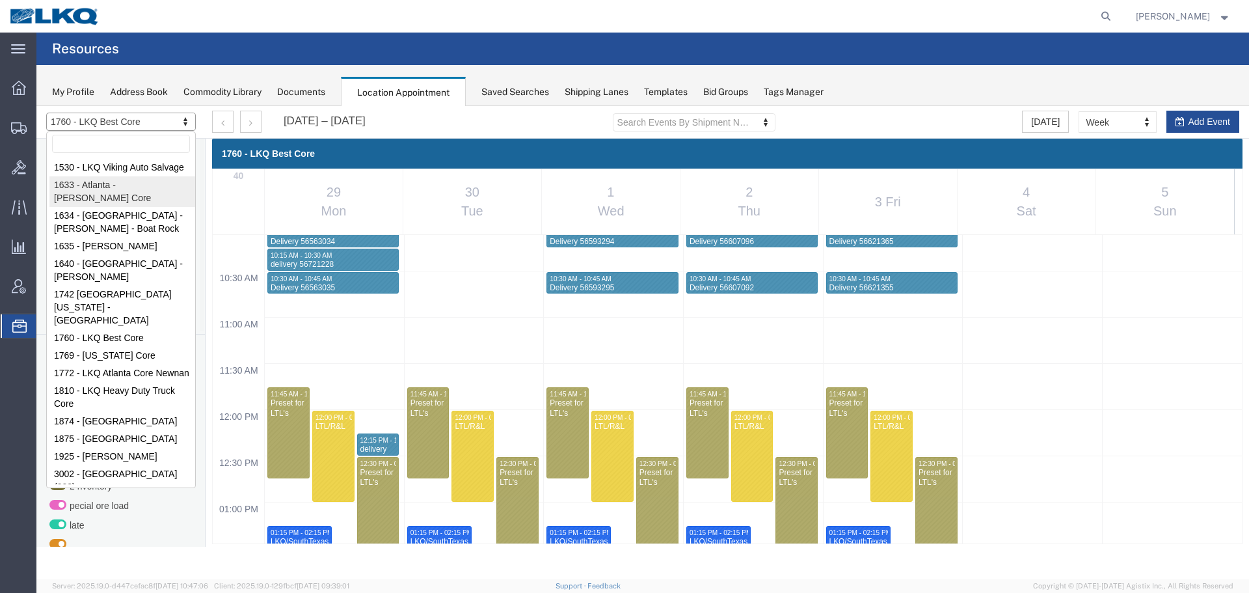
select select "28711"
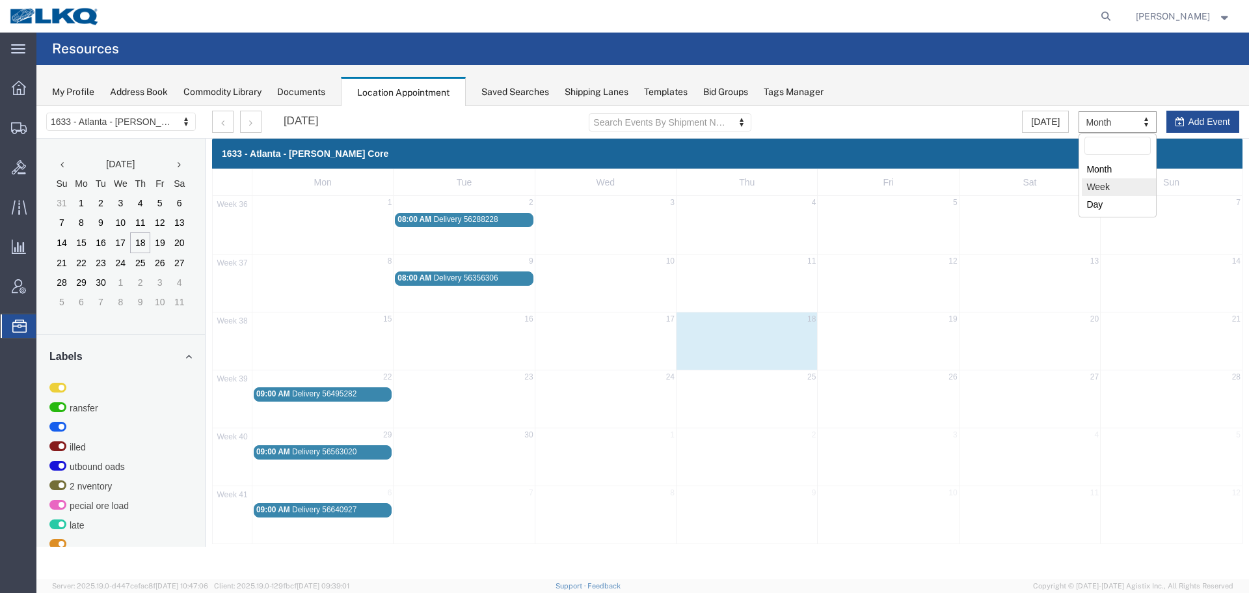
select select "agendaWeek"
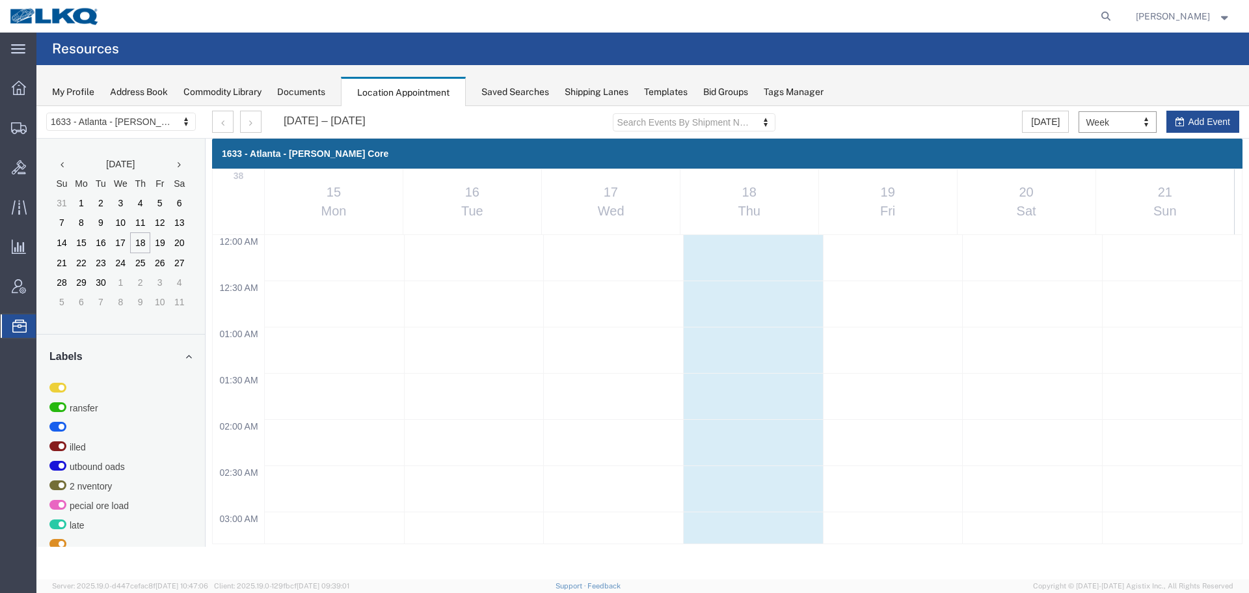
scroll to position [555, 0]
click at [246, 127] on button "button" at bounding box center [250, 122] width 21 height 22
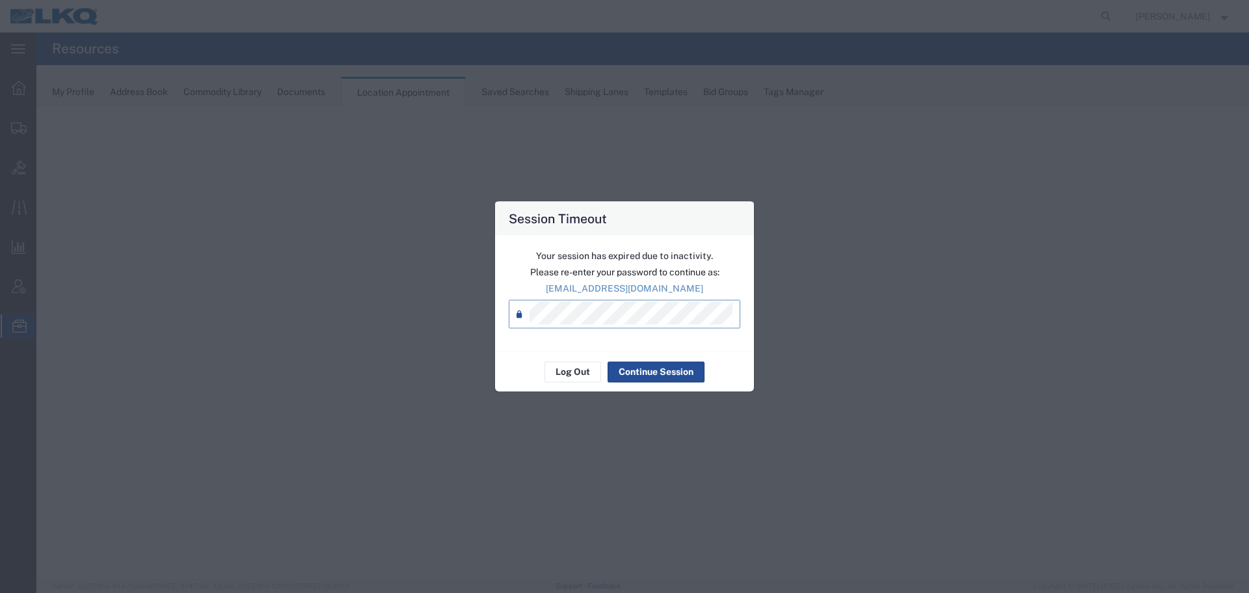
select select "28711"
select select "agendaWeek"
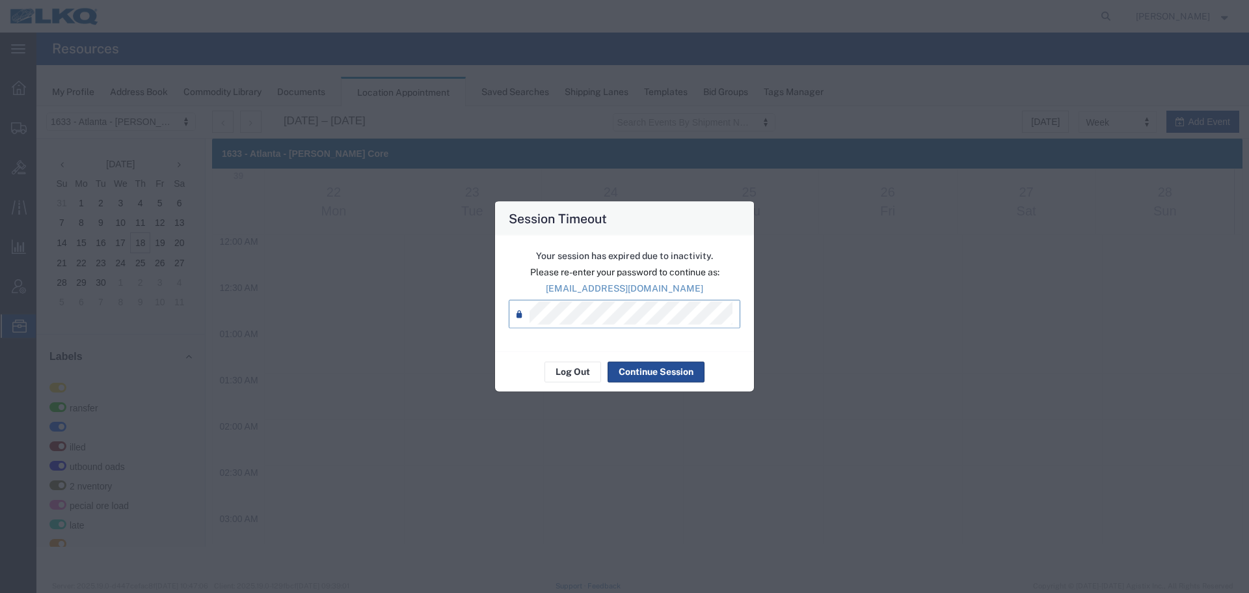
scroll to position [555, 0]
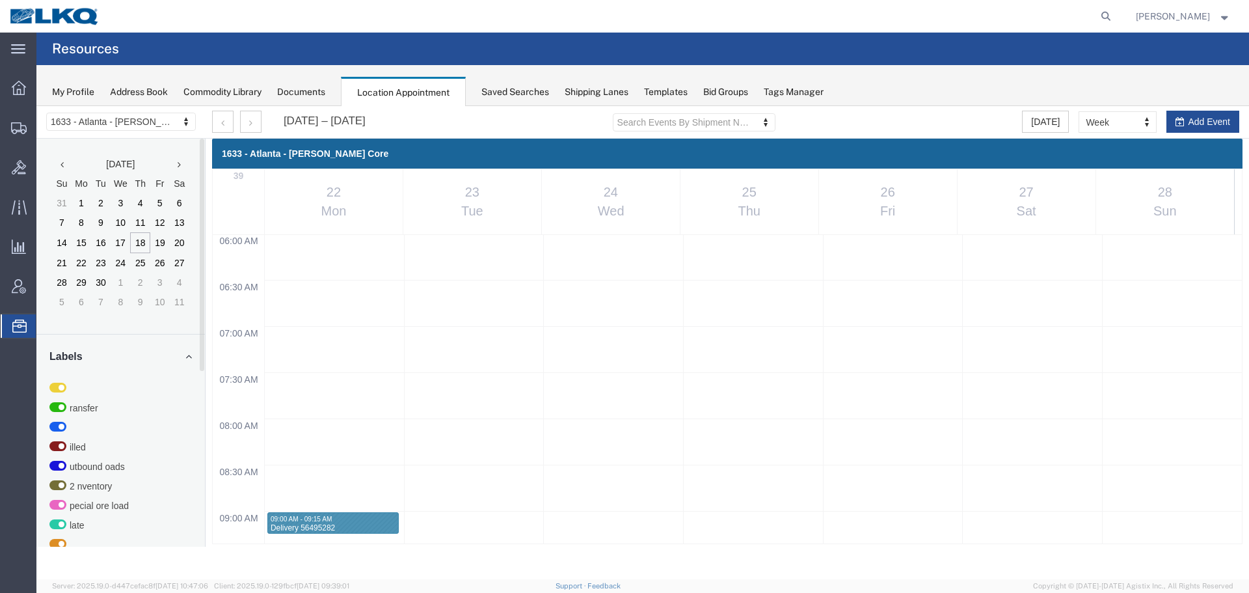
click at [109, 131] on div "1633 - Atlanta - Knopf Core 1530 - LKQ Viking Auto Salvage 1633 - Atlanta - Kno…" at bounding box center [120, 122] width 169 height 33
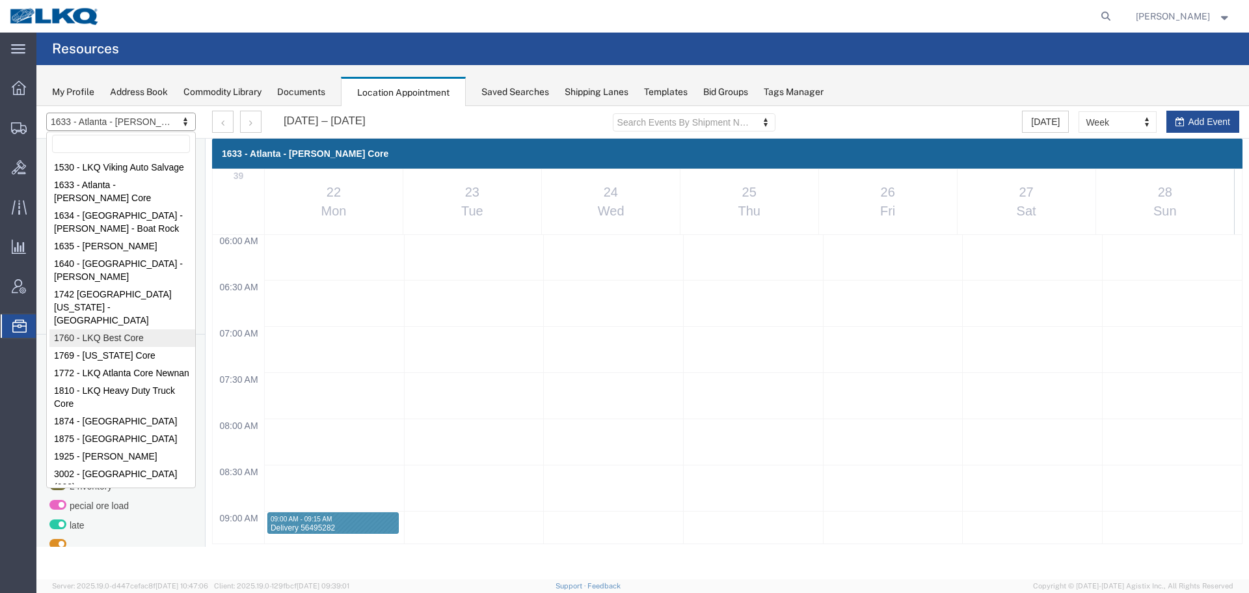
select select "27634"
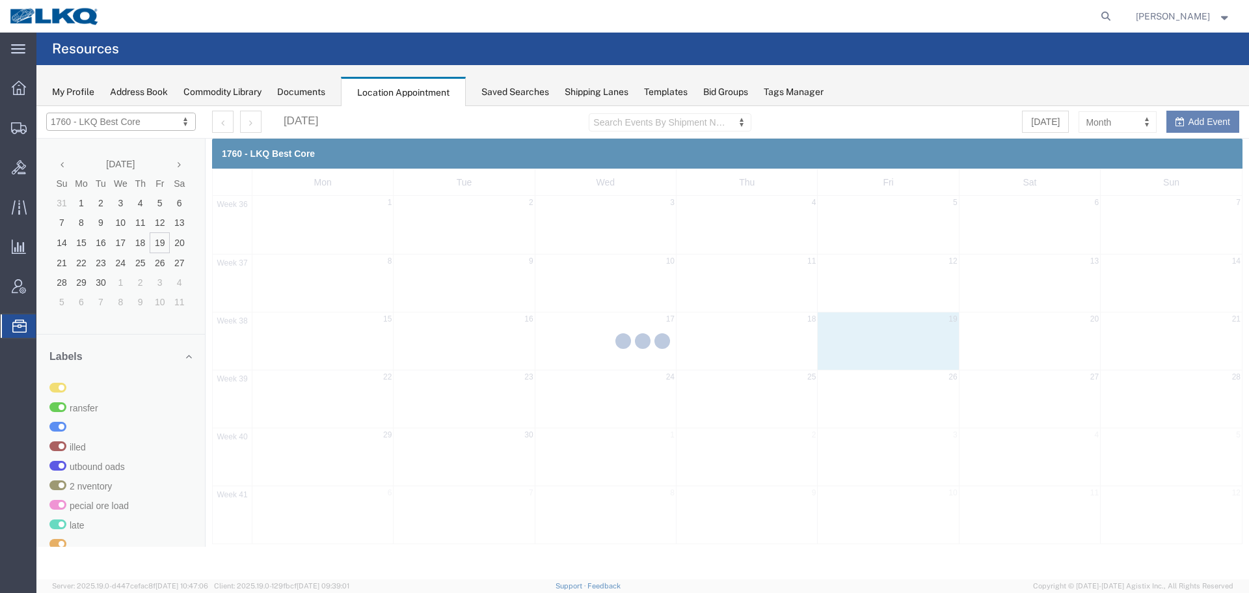
click at [1117, 122] on div at bounding box center [642, 342] width 1213 height 473
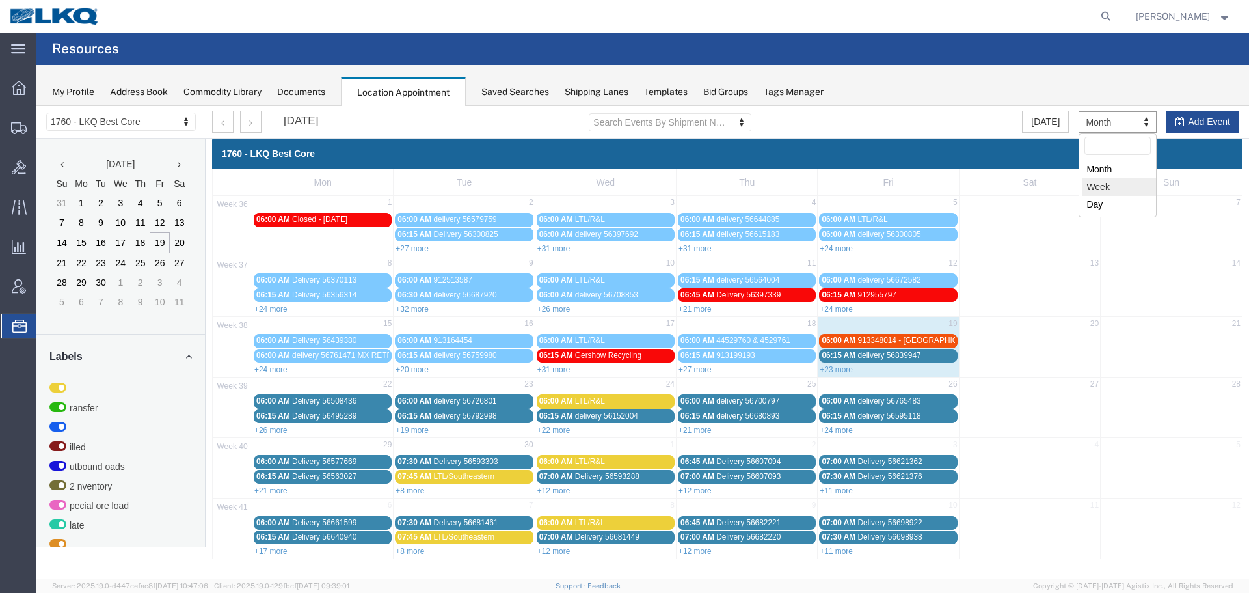
select select "agendaWeek"
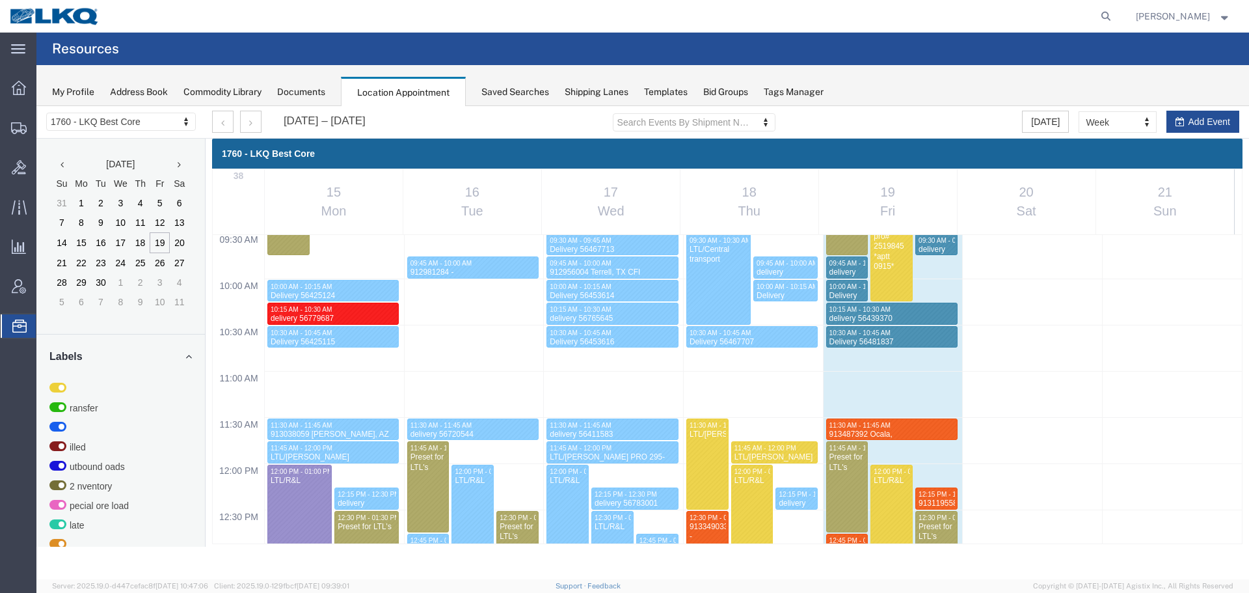
scroll to position [880, 0]
click at [251, 121] on icon "button" at bounding box center [250, 122] width 3 height 9
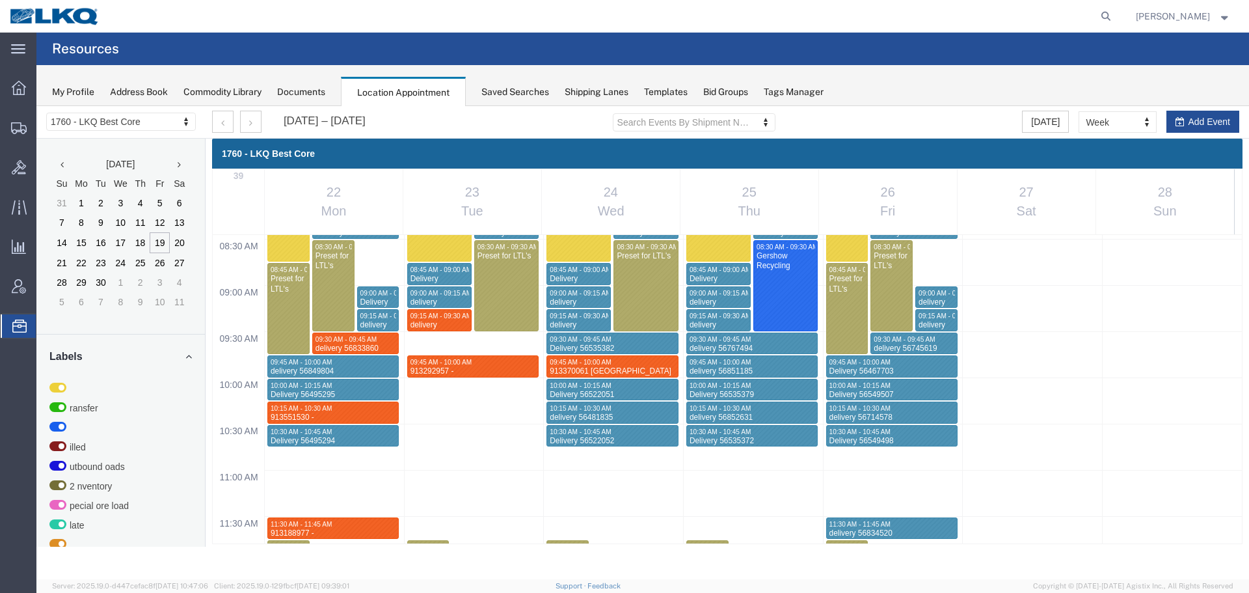
scroll to position [750, 0]
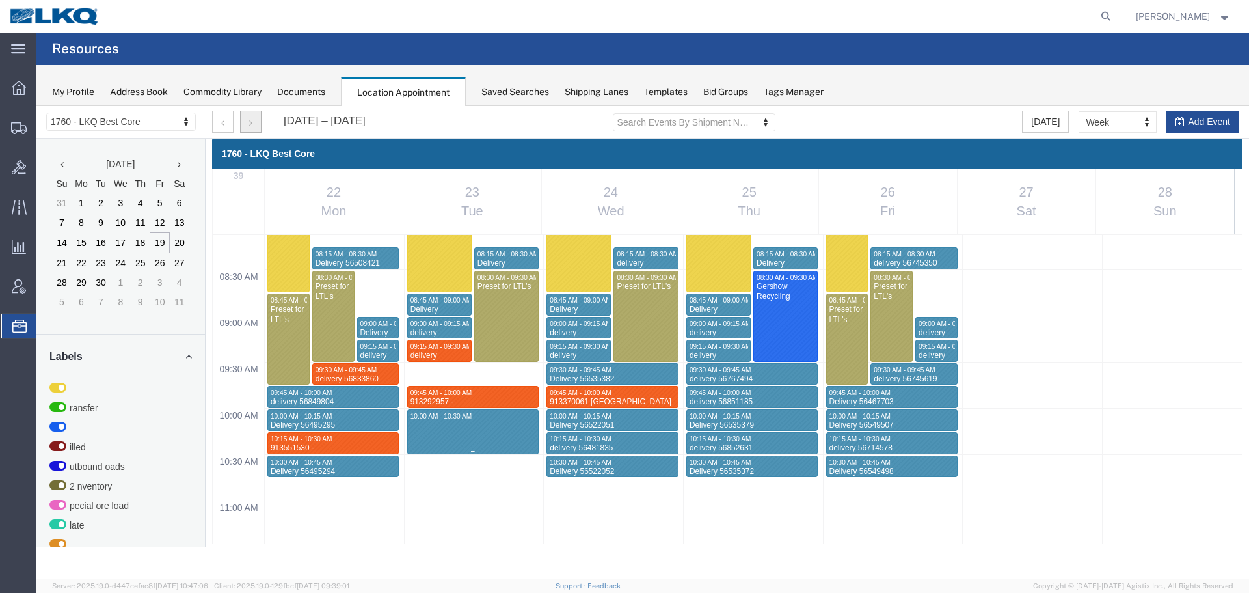
click at [413, 444] on div "12:00 AM 12:30 AM 01:00 AM 01:30 AM 02:00 AM 02:30 AM 03:00 AM 03:30 AM 04:00 A…" at bounding box center [727, 593] width 1029 height 2217
select select "1"
select select
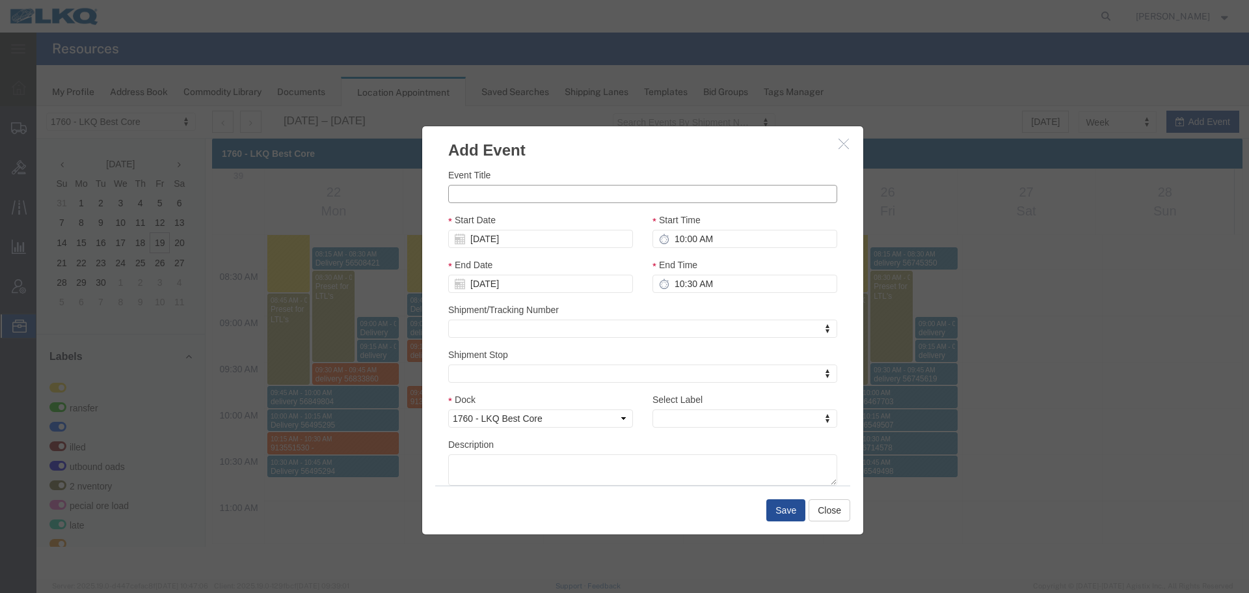
click at [502, 185] on input "Event Title" at bounding box center [642, 194] width 389 height 18
paste input "913648153"
type input "913648153"
click at [721, 234] on input "10:00 AM" at bounding box center [745, 239] width 185 height 18
type input "10:15 AM"
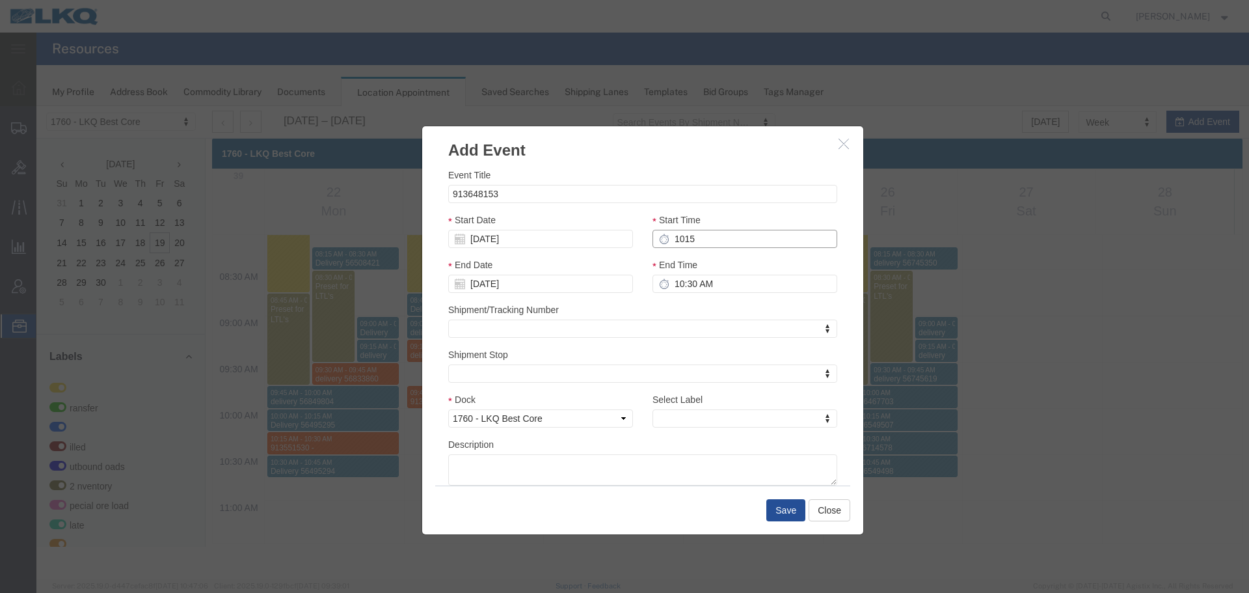
type input "11:15 AM"
type input "10:15 AM"
click at [698, 281] on input "11:15 AM" at bounding box center [745, 284] width 185 height 18
type input "10:30 AM"
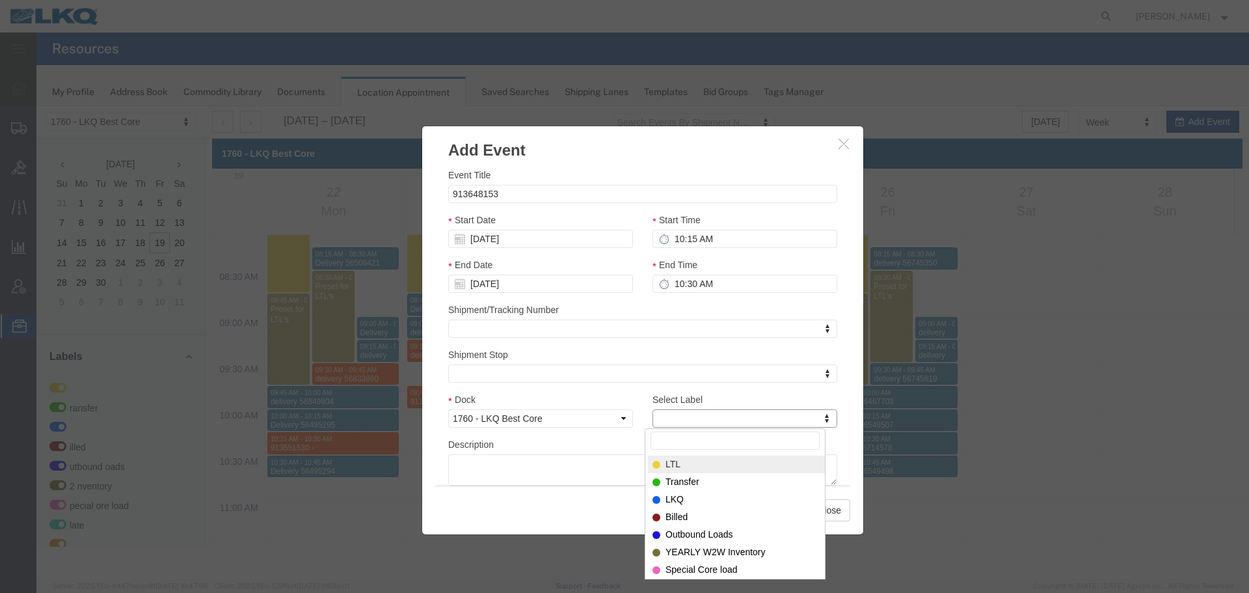
type input "m"
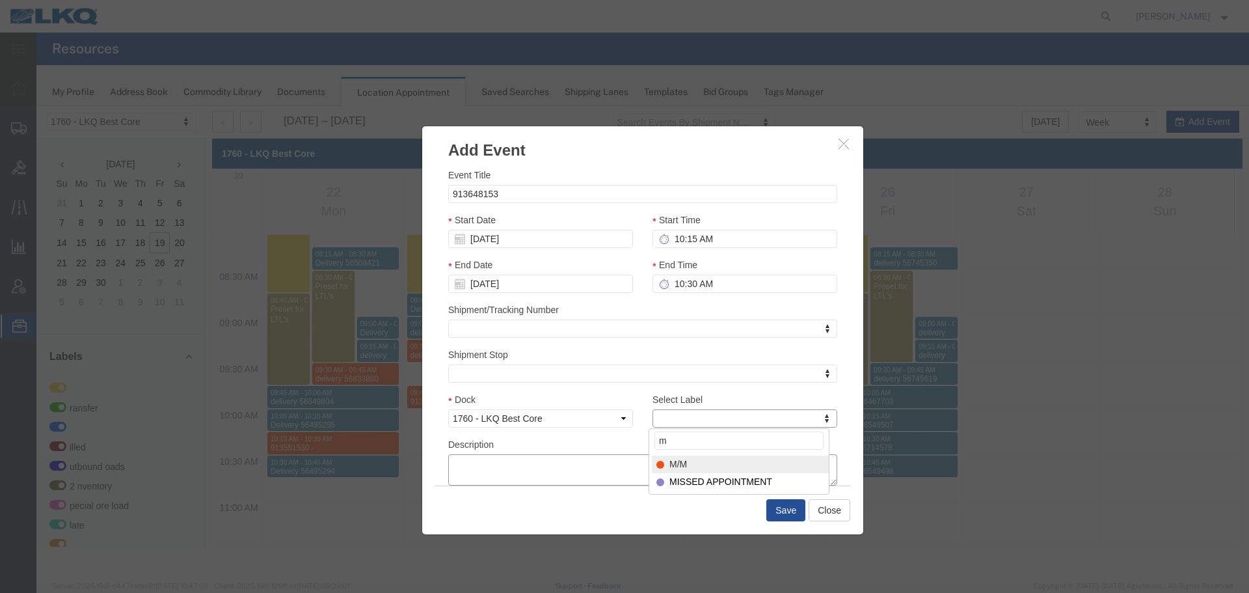
select select "24"
paste textarea "913648153"
type textarea "913648153"
click at [794, 501] on button "Save" at bounding box center [786, 510] width 39 height 22
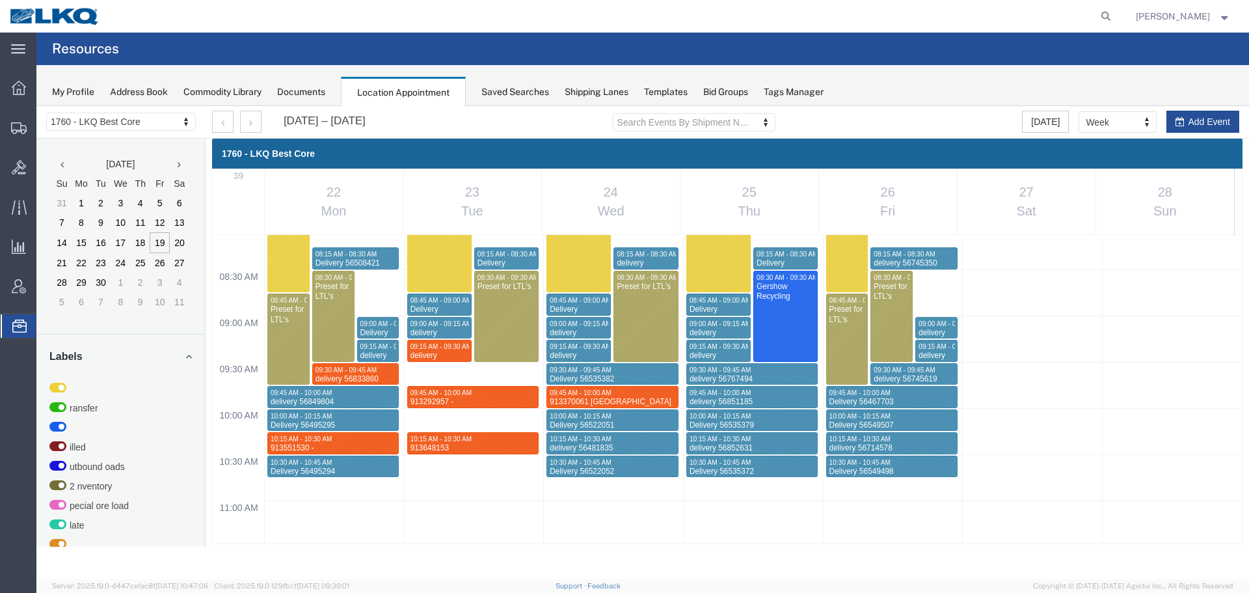
drag, startPoint x: 899, startPoint y: 2, endPoint x: 931, endPoint y: 91, distance: 94.9
click at [931, 91] on div "My Profile Address Book Commodity Library Documents Location Appointment Saved …" at bounding box center [642, 85] width 1213 height 41
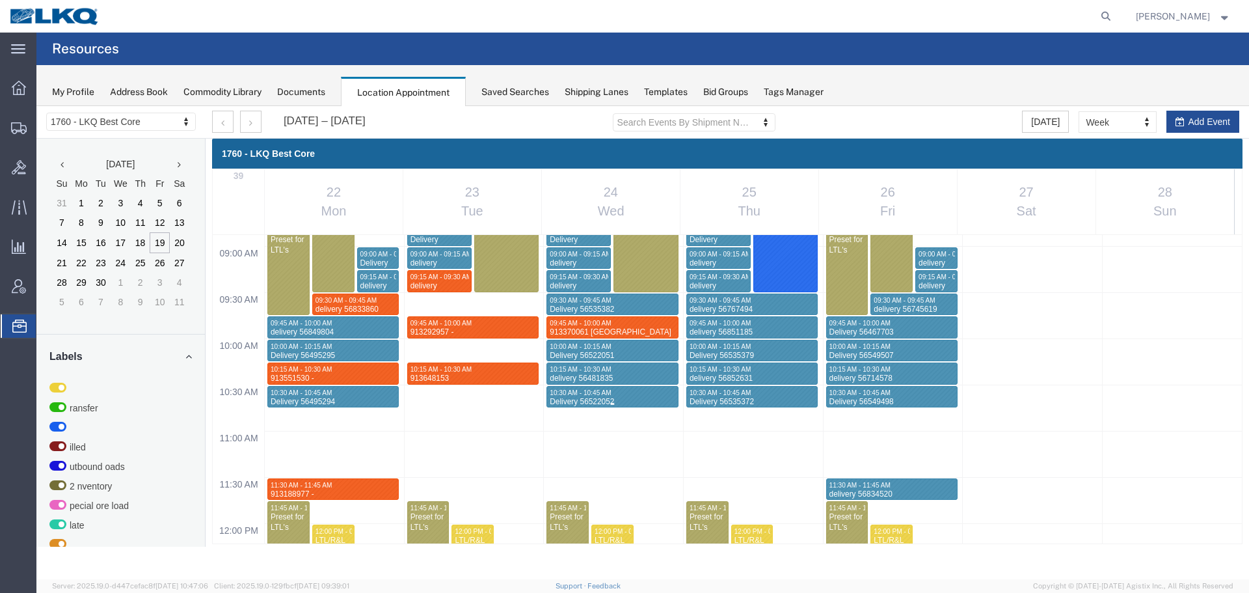
scroll to position [880, 0]
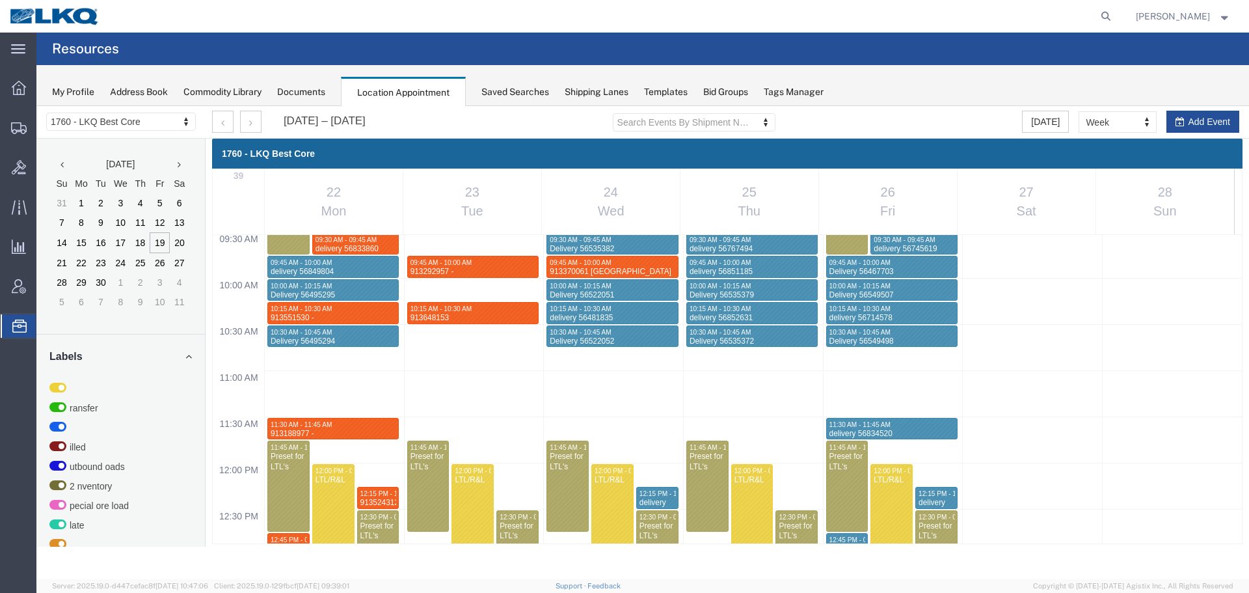
click at [433, 429] on div "12:00 AM 12:30 AM 01:00 AM 01:30 AM 02:00 AM 02:30 AM 03:00 AM 03:30 AM 04:00 A…" at bounding box center [727, 462] width 1029 height 2217
select select "1"
select select
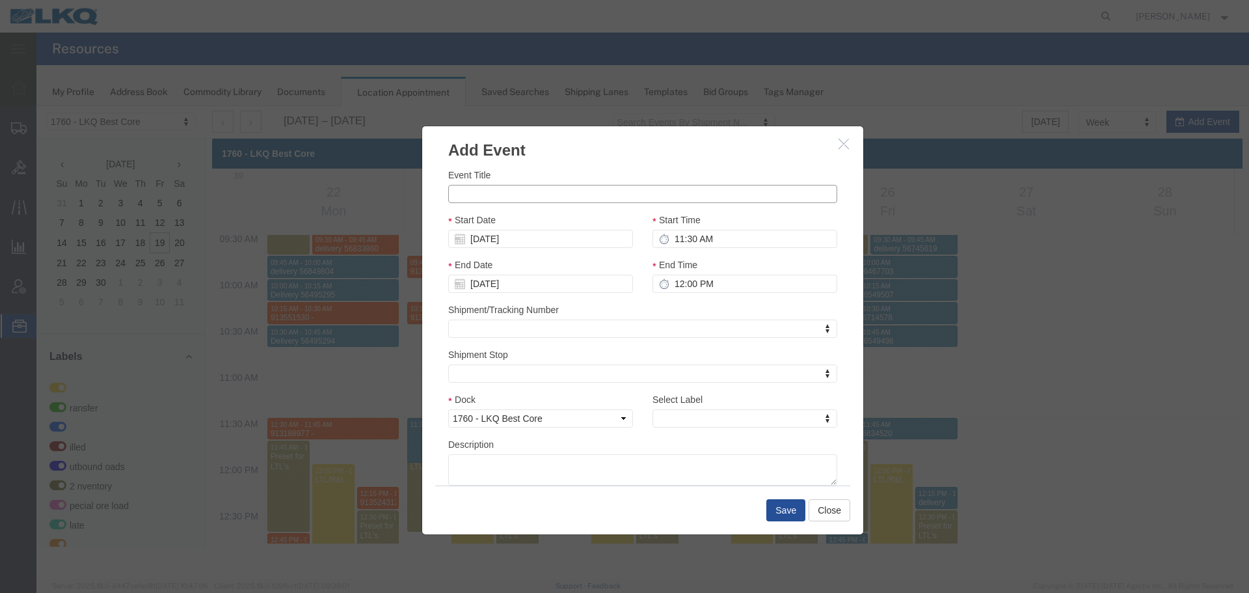
click at [490, 193] on input "Event Title" at bounding box center [642, 194] width 389 height 18
paste input "913349033 - Lavonia"
type input "913349033 - Lavonia"
click at [714, 233] on input "11:30 AM" at bounding box center [745, 239] width 185 height 18
click at [705, 284] on input "12:30 PM" at bounding box center [745, 284] width 185 height 18
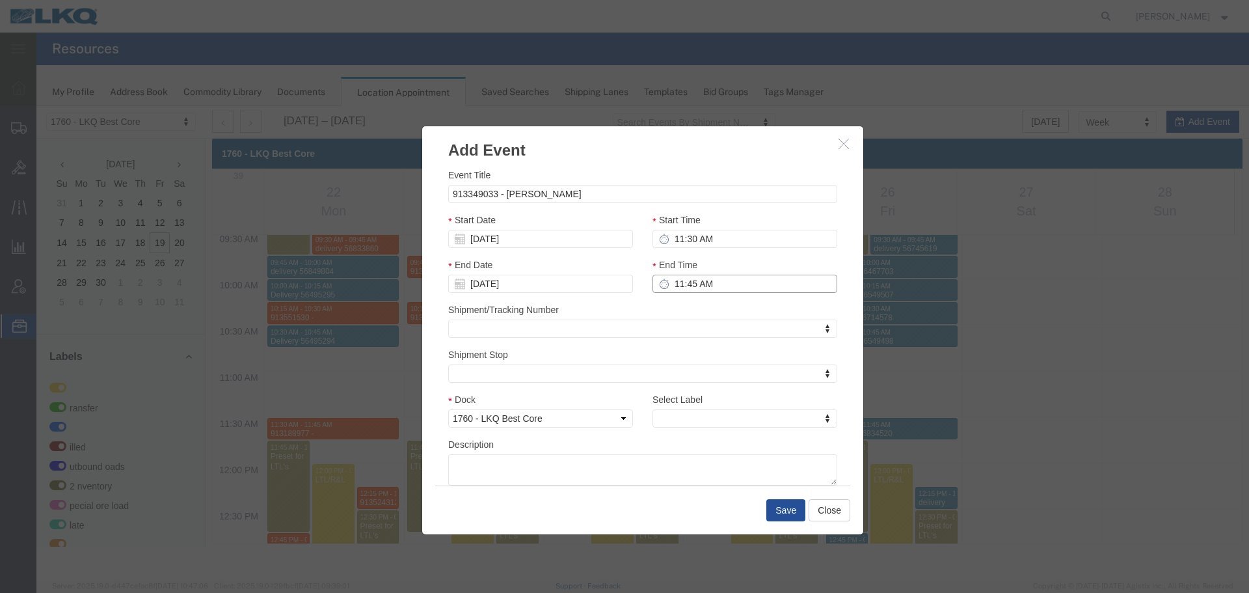
type input "11:45 AM"
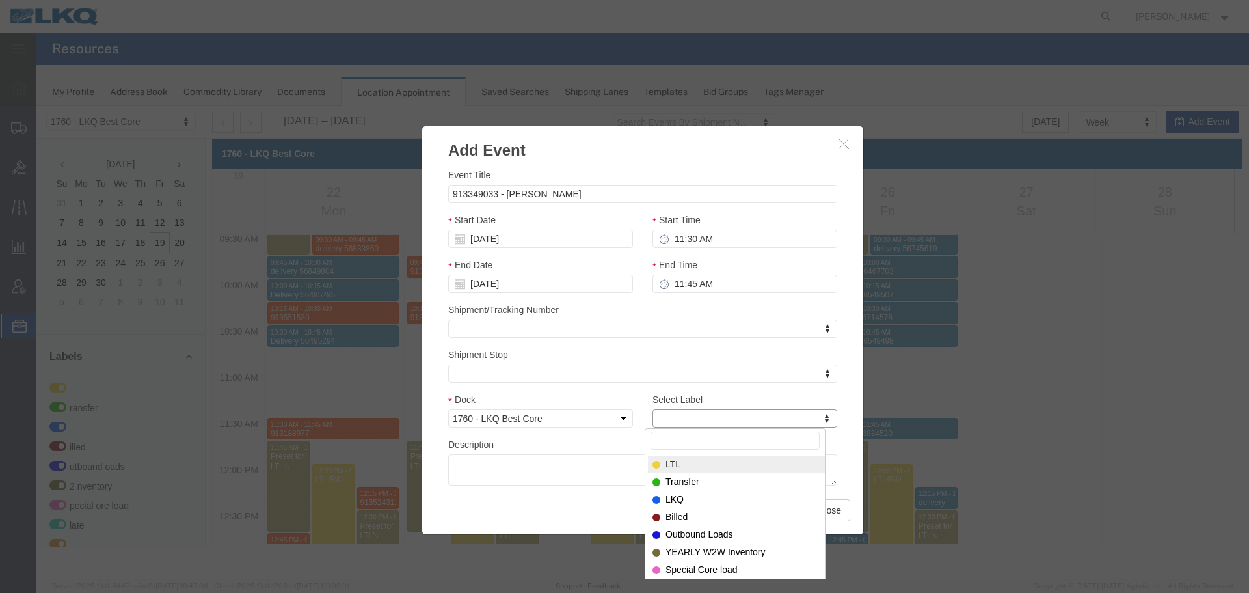
type input "m"
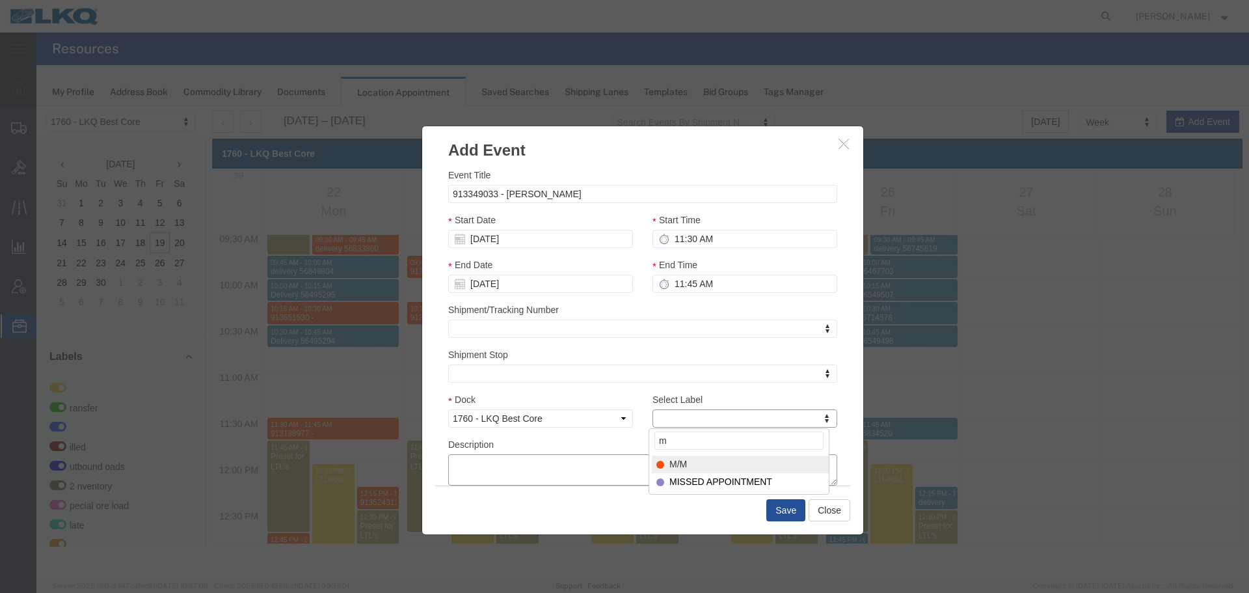
select select "24"
paste textarea "913349033 - Lavonia"
type textarea "913349033 - Lavonia"
click at [783, 514] on button "Save" at bounding box center [786, 510] width 39 height 22
